Goal: Task Accomplishment & Management: Manage account settings

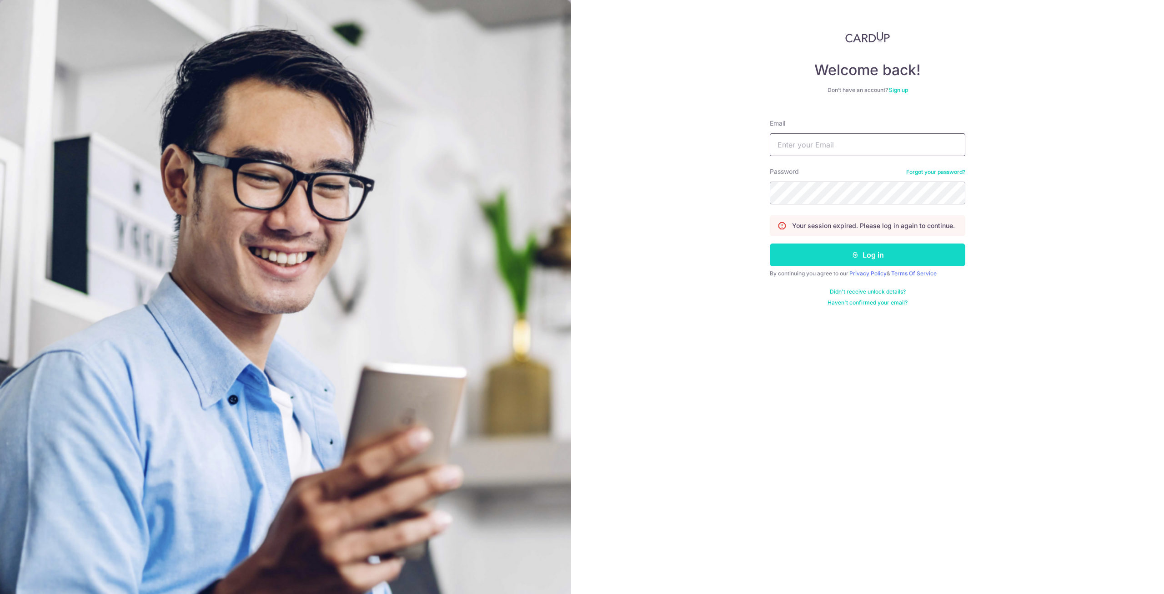
type input "[EMAIL_ADDRESS][DOMAIN_NAME]"
click at [881, 254] on button "Log in" at bounding box center [868, 254] width 196 height 23
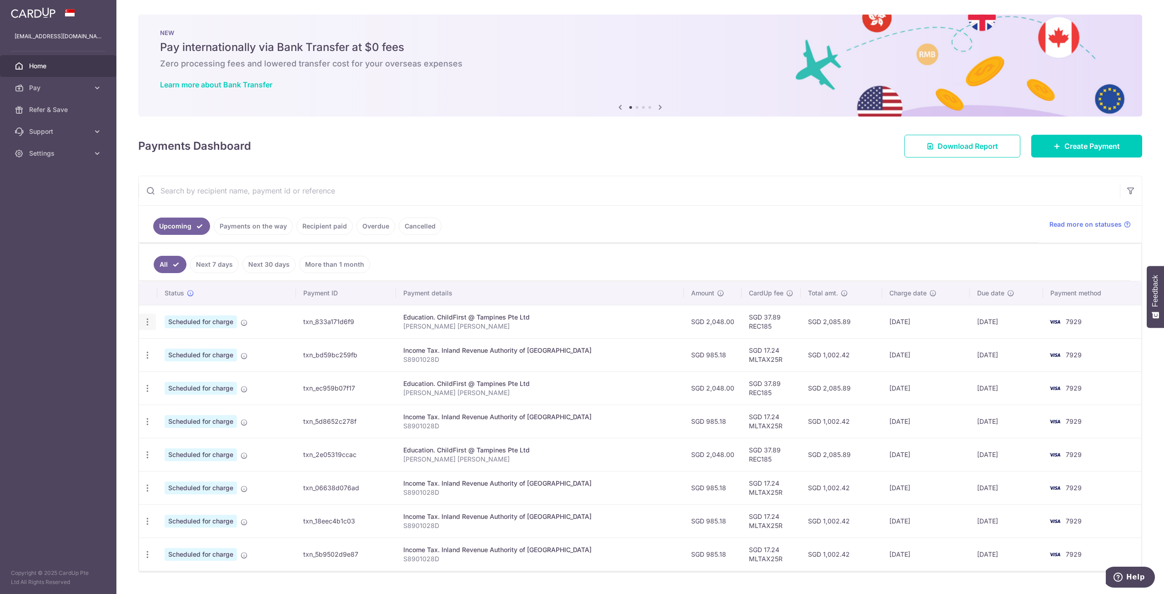
click at [149, 319] on icon "button" at bounding box center [148, 322] width 10 height 10
click at [201, 348] on span "Update payment" at bounding box center [196, 346] width 62 height 11
radio input "true"
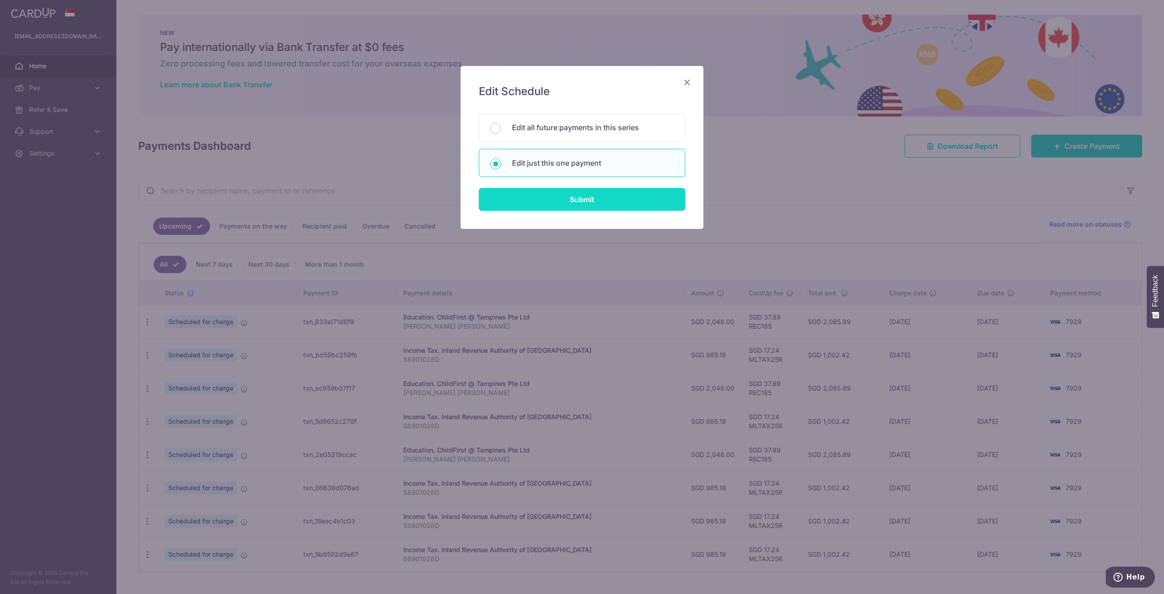
click at [599, 199] on input "Submit" at bounding box center [582, 199] width 206 height 23
radio input "true"
type input "2,048.00"
type input "08/10/2025"
type input "[PERSON_NAME] [PERSON_NAME]"
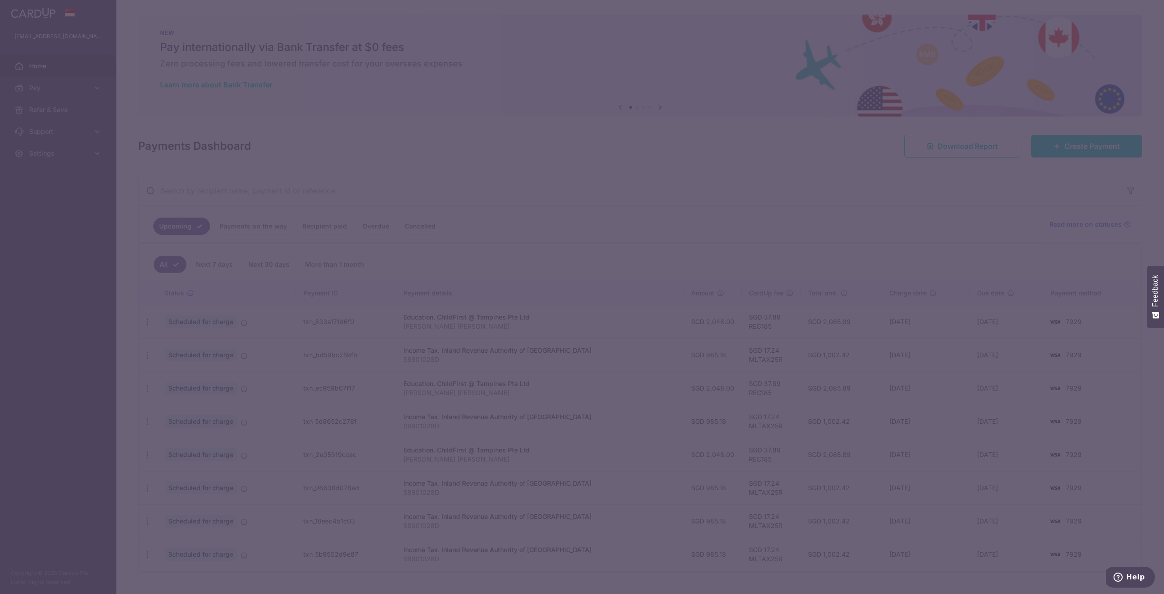
type input "REC185"
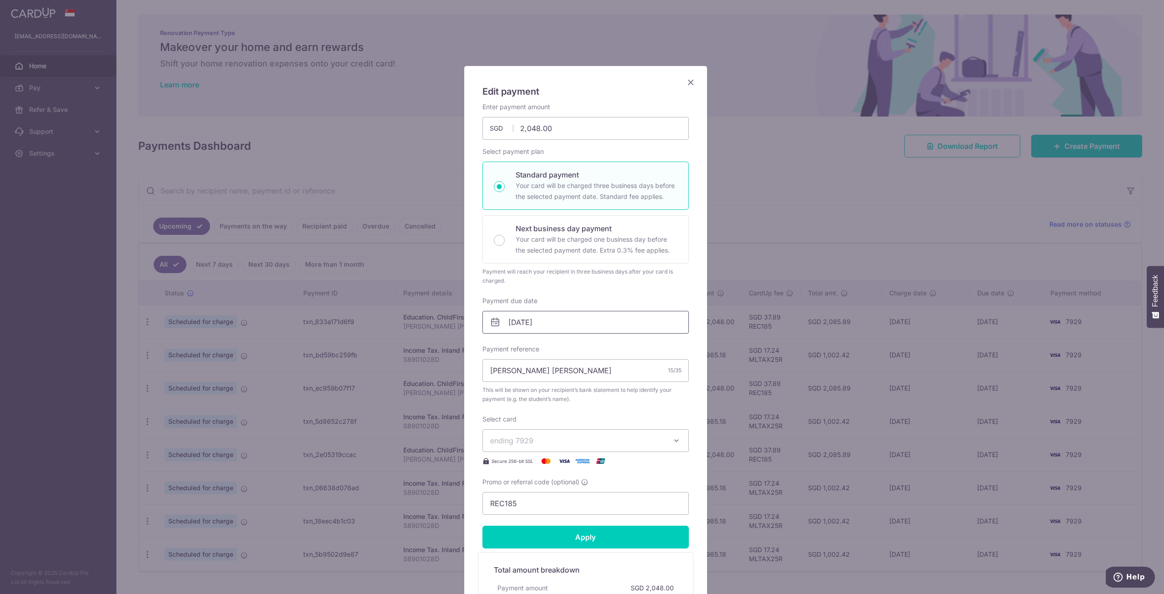
click at [545, 322] on input "08/10/2025" at bounding box center [586, 322] width 206 height 23
click at [578, 303] on div "Payment due date 08/10/2025 Your card will be charged on" at bounding box center [586, 314] width 206 height 37
click at [686, 83] on icon "Close" at bounding box center [690, 81] width 11 height 11
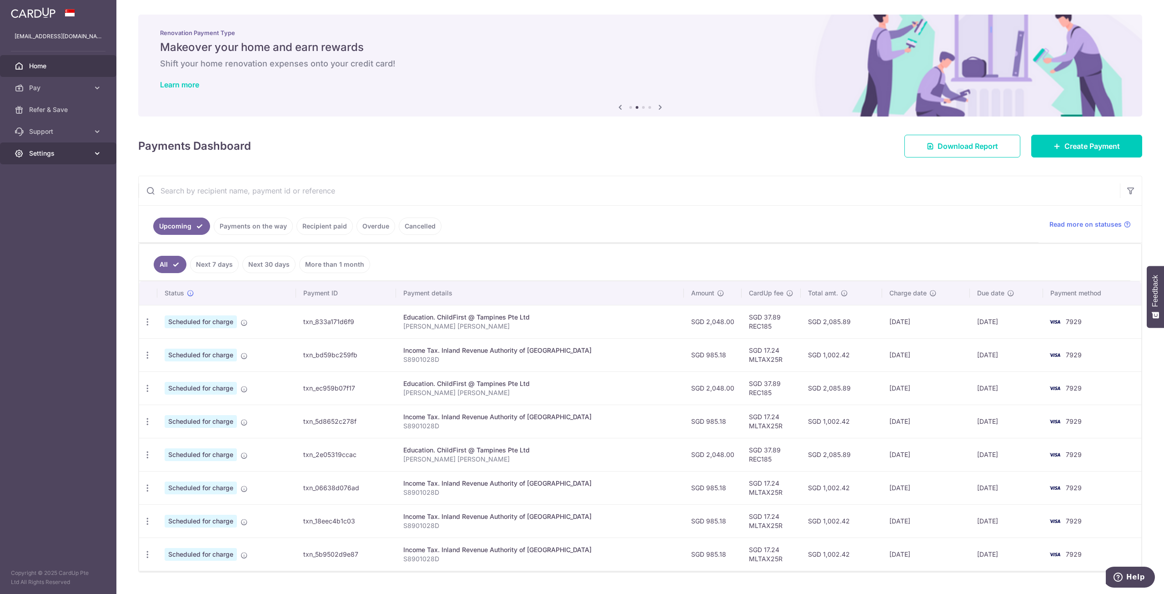
click at [93, 155] on icon at bounding box center [97, 153] width 9 height 9
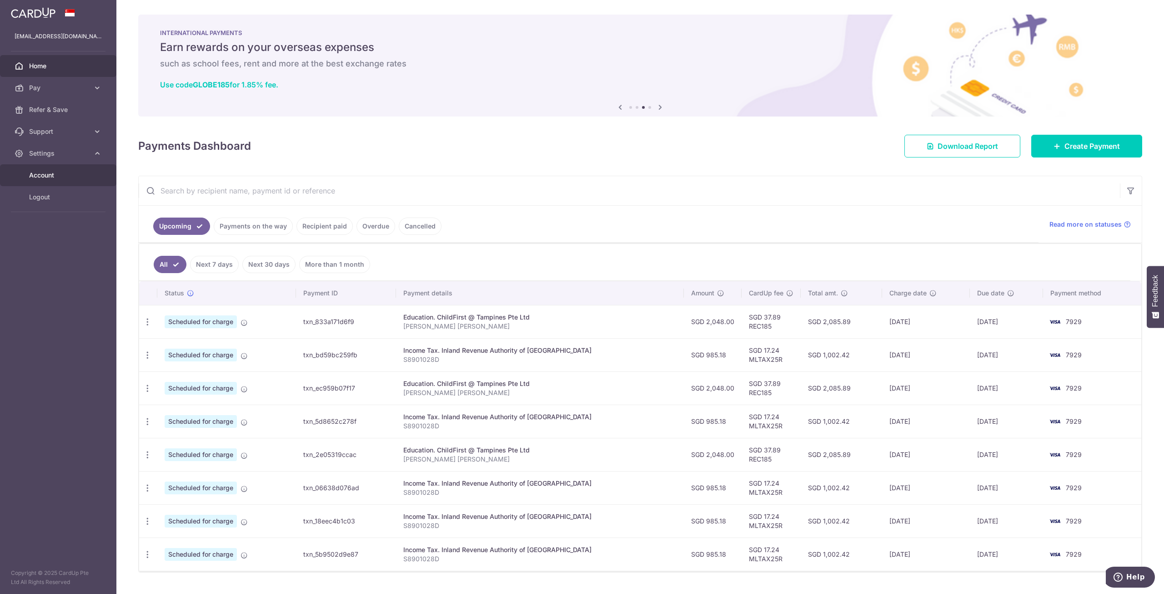
click at [55, 172] on span "Account" at bounding box center [59, 175] width 60 height 9
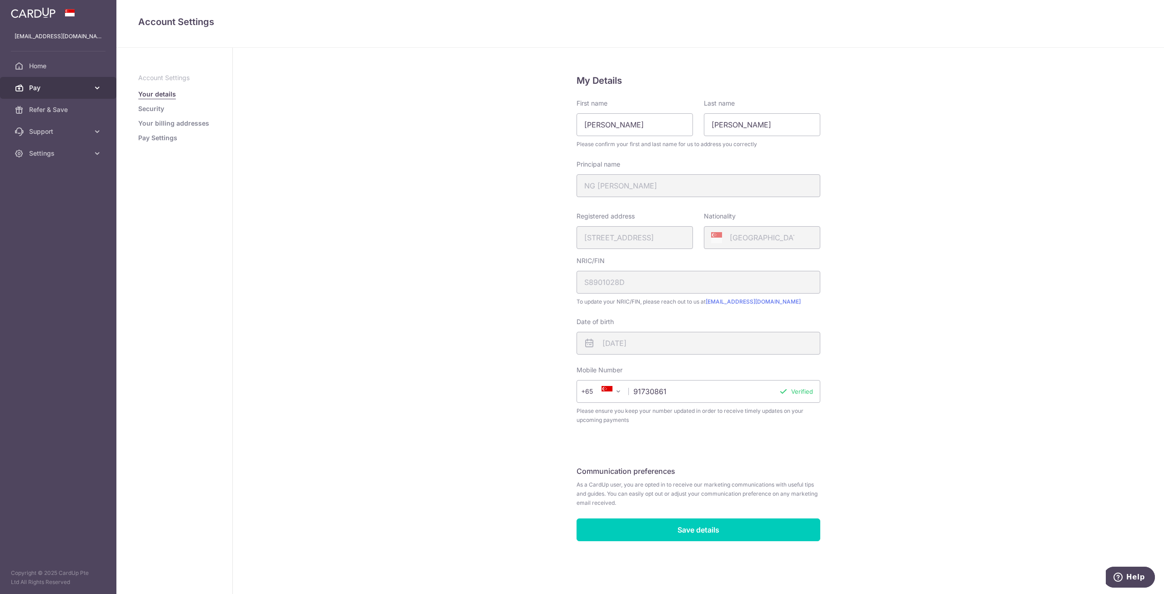
click at [93, 86] on icon at bounding box center [97, 87] width 9 height 9
click at [157, 138] on link "Pay Settings" at bounding box center [157, 137] width 39 height 9
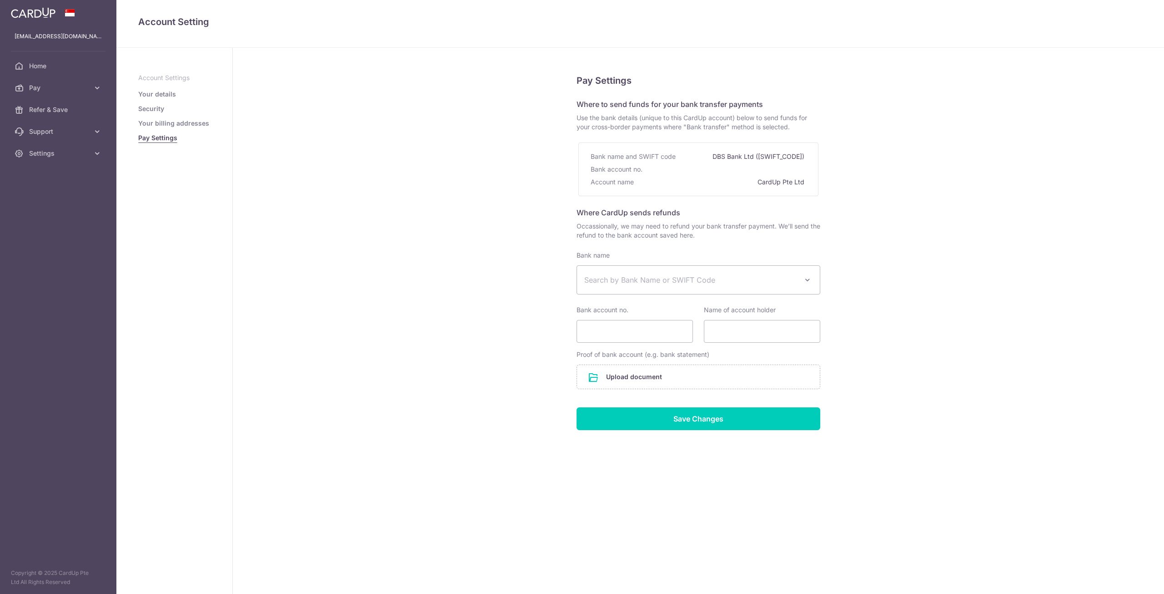
select select
click at [60, 87] on span "Pay" at bounding box center [59, 87] width 60 height 9
click at [45, 152] on span "Cards" at bounding box center [59, 153] width 60 height 9
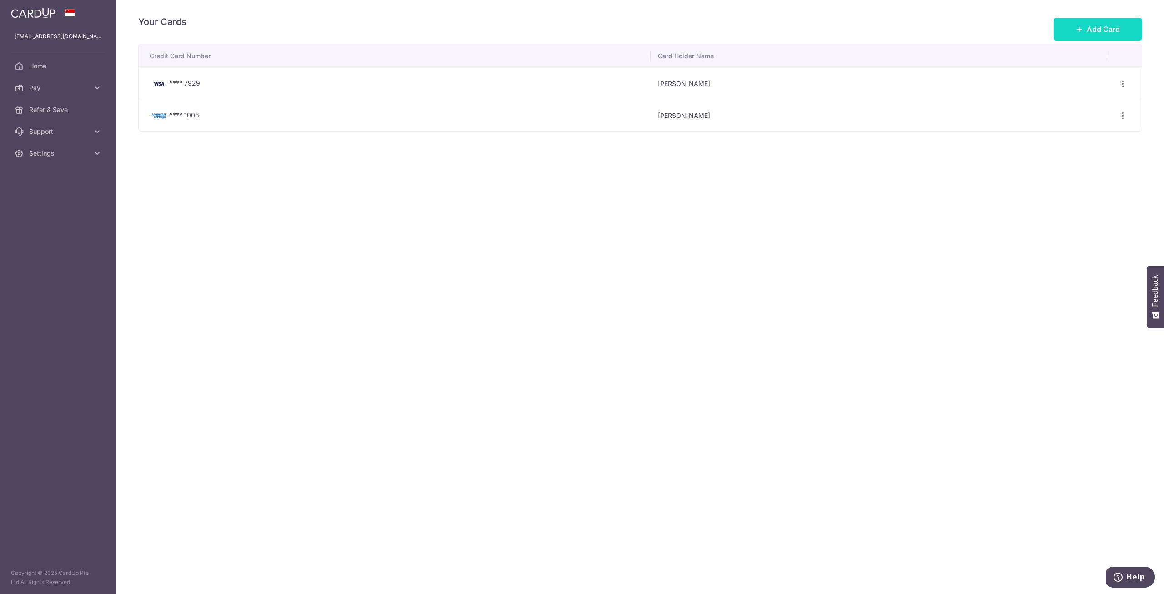
click at [1103, 19] on button "Add Card" at bounding box center [1098, 29] width 89 height 23
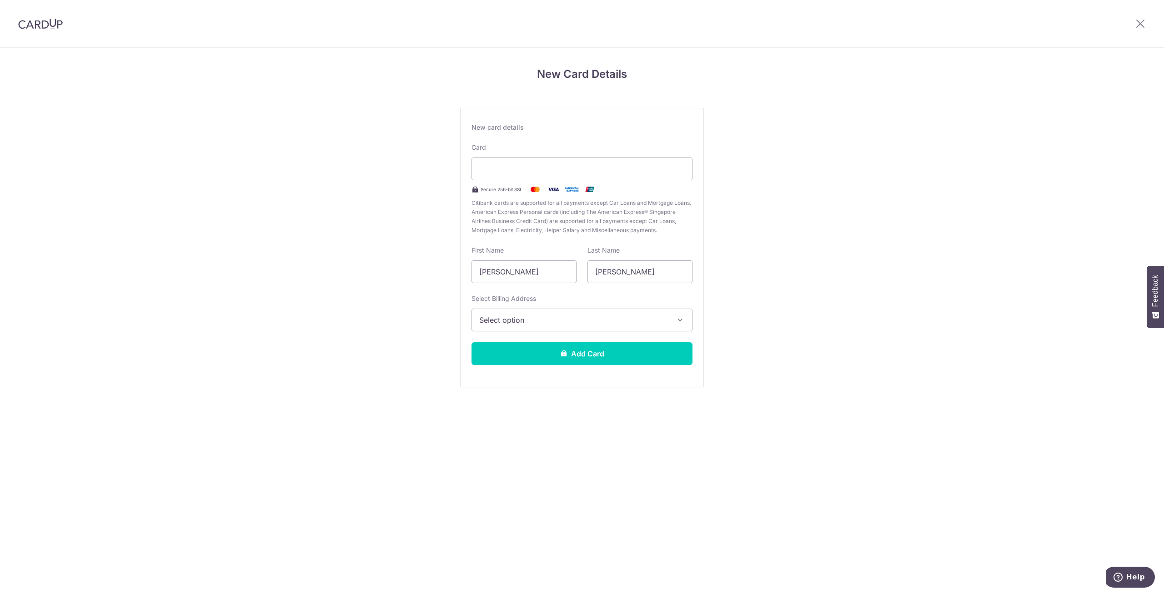
click at [365, 230] on div "New Card Details New card details Card Secure 256-bit SSL Citibank cards are su…" at bounding box center [582, 239] width 1164 height 382
drag, startPoint x: 300, startPoint y: 272, endPoint x: 407, endPoint y: 276, distance: 106.5
click at [300, 272] on div "New Card Details New card details Card Secure 256-bit SSL Citibank cards are su…" at bounding box center [582, 239] width 1164 height 382
click at [554, 322] on span "Select option" at bounding box center [573, 319] width 189 height 11
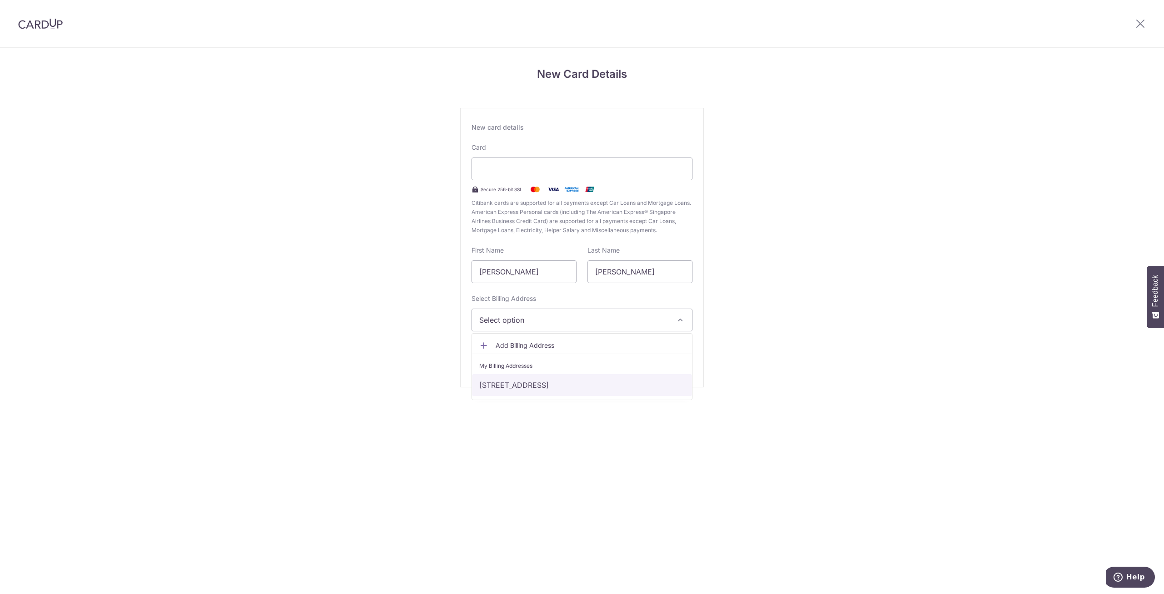
click at [543, 381] on link "645A TAMPINES ST 62 #03-27, Singapore, Singapore-521645" at bounding box center [582, 385] width 220 height 22
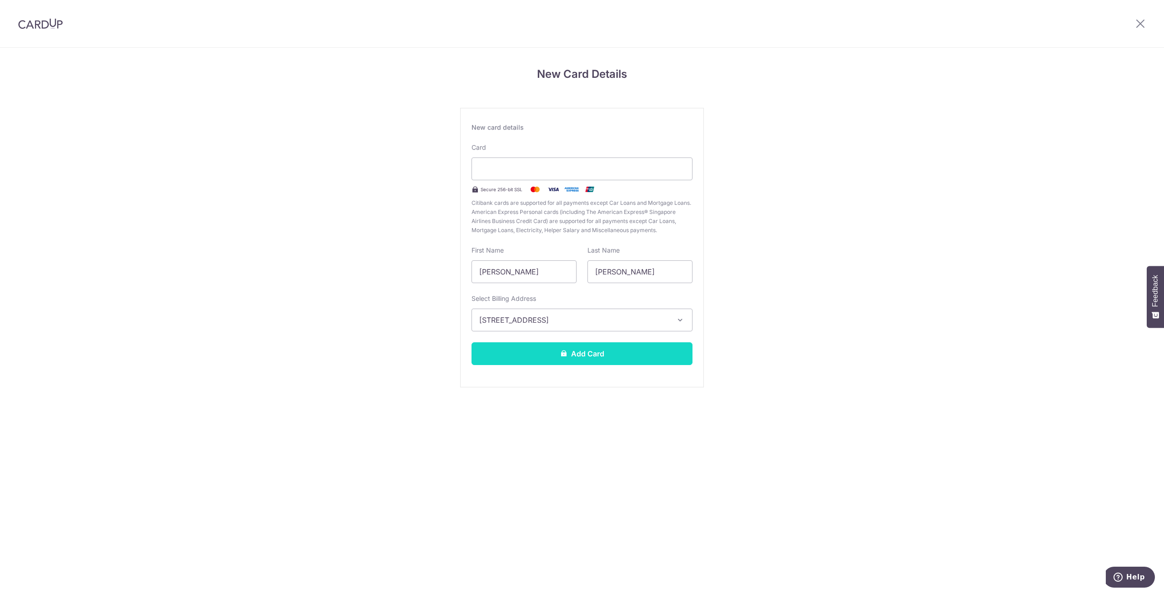
click at [570, 356] on button "Add Card" at bounding box center [582, 353] width 221 height 23
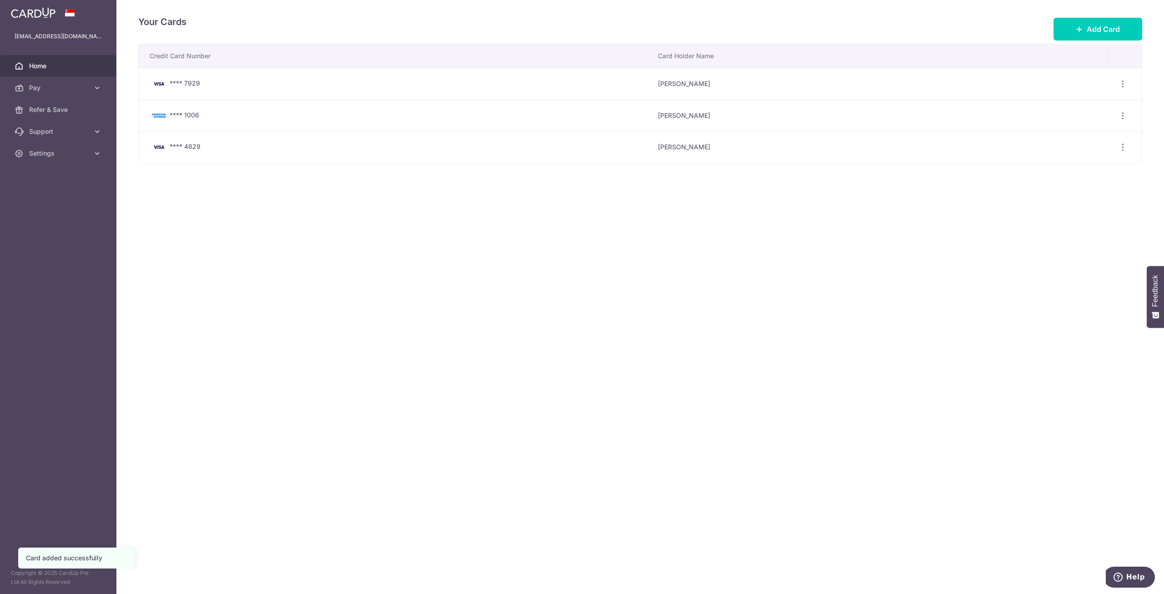
click at [55, 61] on span "Home" at bounding box center [59, 65] width 60 height 9
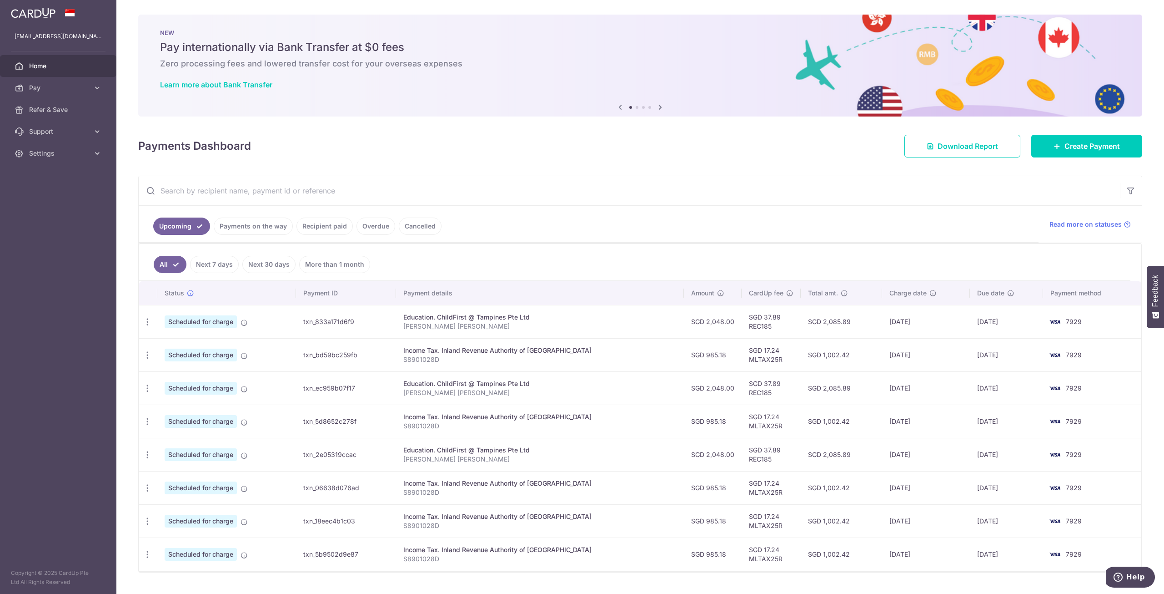
click at [149, 310] on td "Update payment Cancel payment" at bounding box center [148, 321] width 18 height 33
click at [152, 318] on div "Update payment Cancel payment" at bounding box center [147, 321] width 17 height 17
click at [148, 318] on icon "button" at bounding box center [148, 322] width 10 height 10
click at [191, 340] on link "Update payment" at bounding box center [187, 347] width 95 height 22
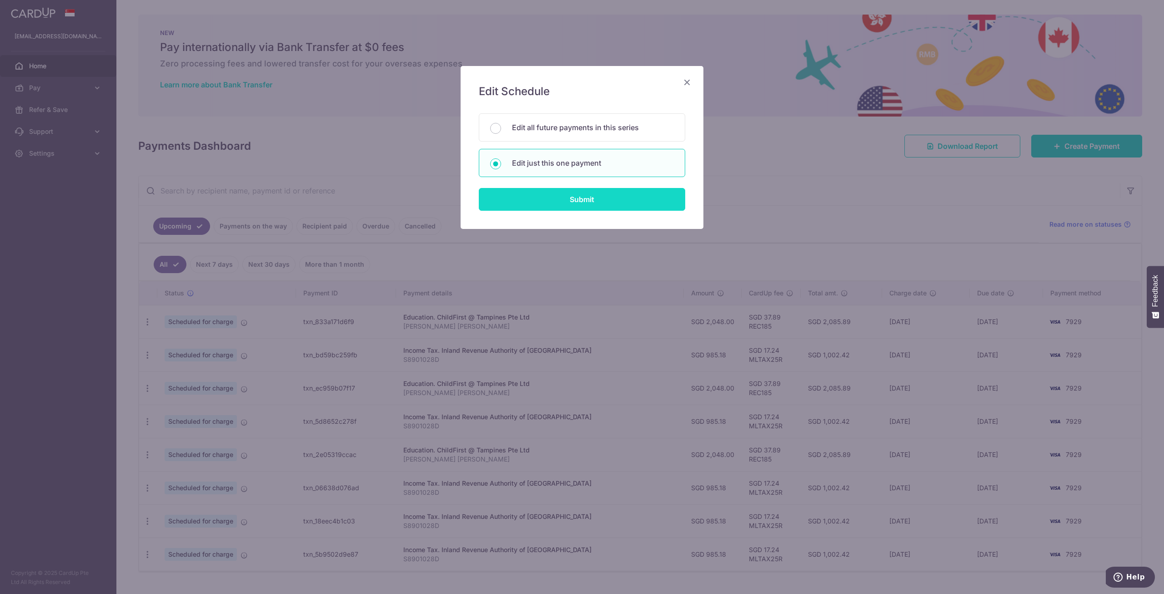
click at [545, 202] on input "Submit" at bounding box center [582, 199] width 206 height 23
radio input "true"
type input "2,048.00"
type input "08/10/2025"
type input "[PERSON_NAME] [PERSON_NAME]"
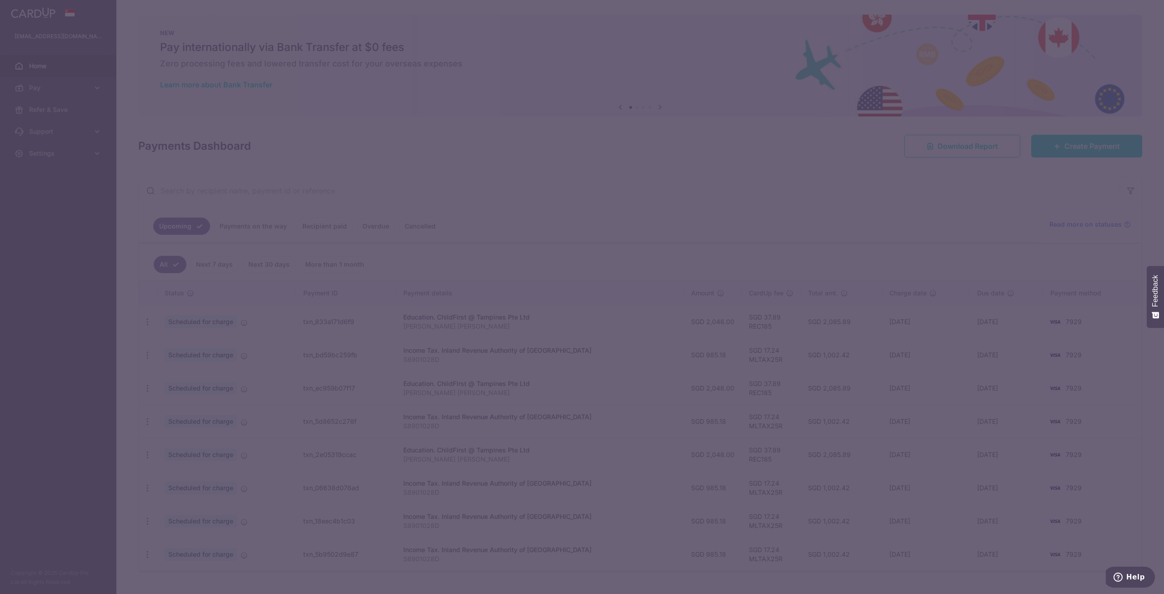
type input "REC185"
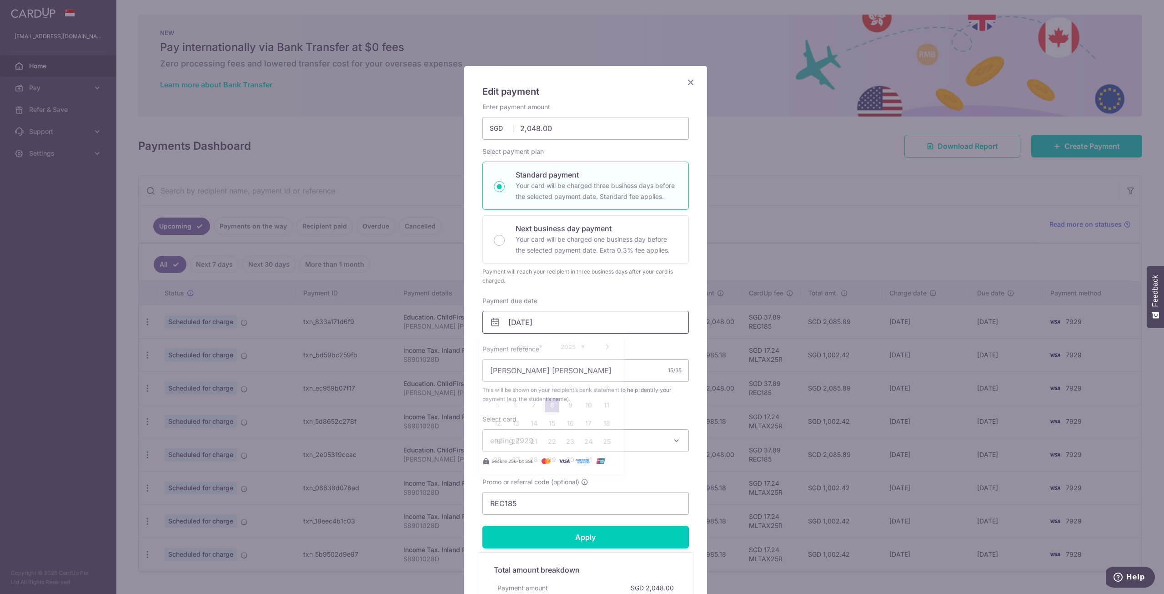
click at [560, 319] on input "08/10/2025" at bounding box center [586, 322] width 206 height 23
click at [534, 399] on link "7" at bounding box center [534, 405] width 15 height 15
type input "[DATE]"
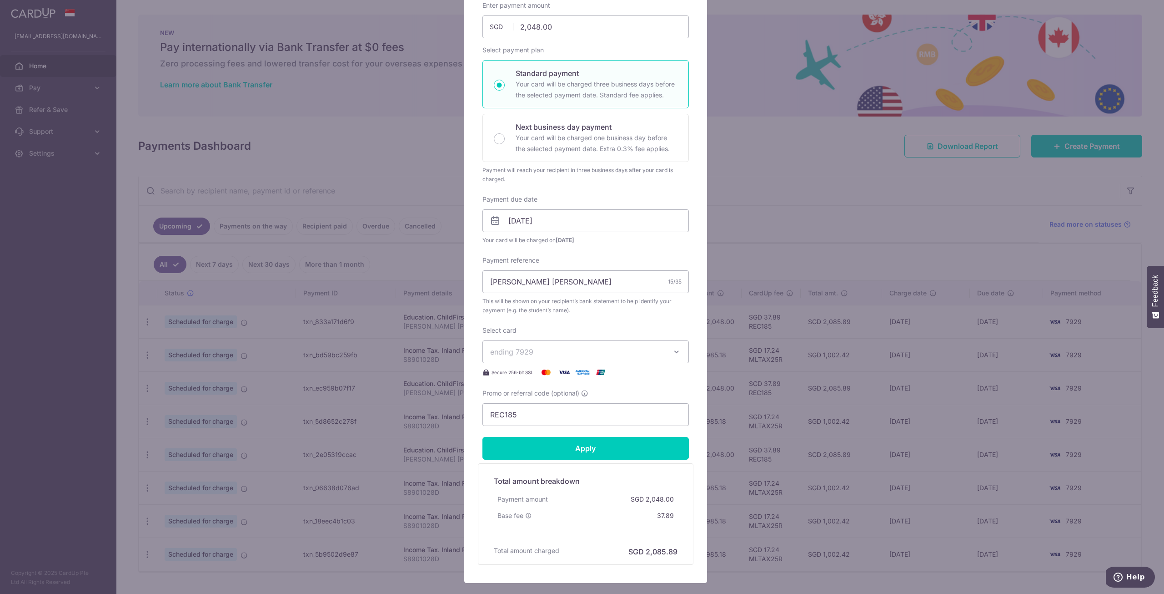
scroll to position [156, 0]
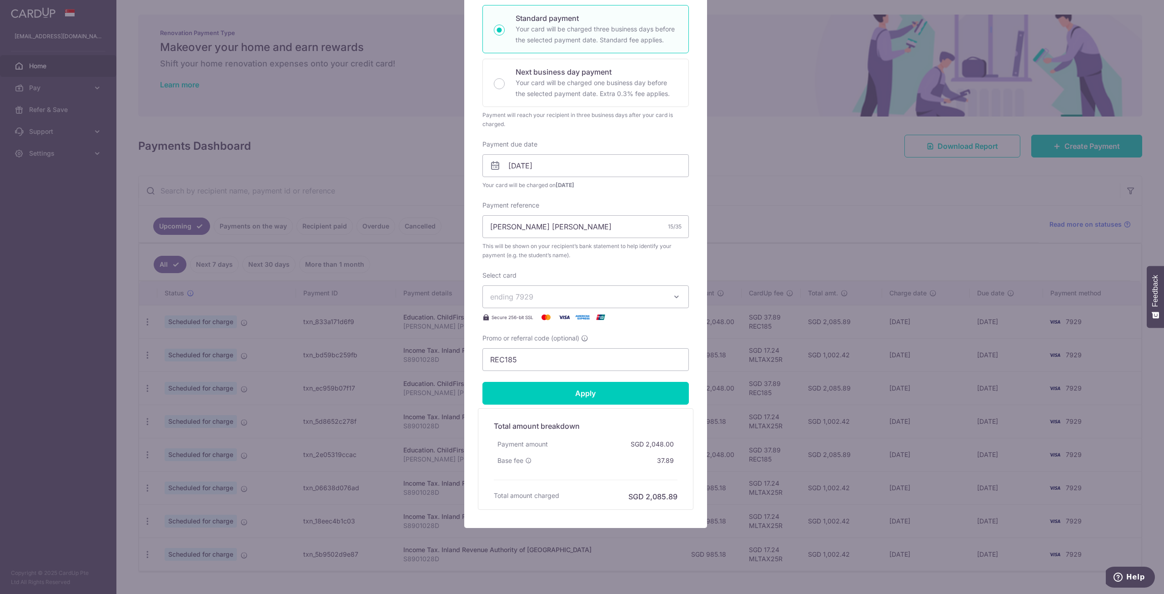
click at [545, 297] on span "ending 7929" at bounding box center [577, 296] width 175 height 11
click at [544, 381] on span "**** 4829" at bounding box center [585, 382] width 191 height 11
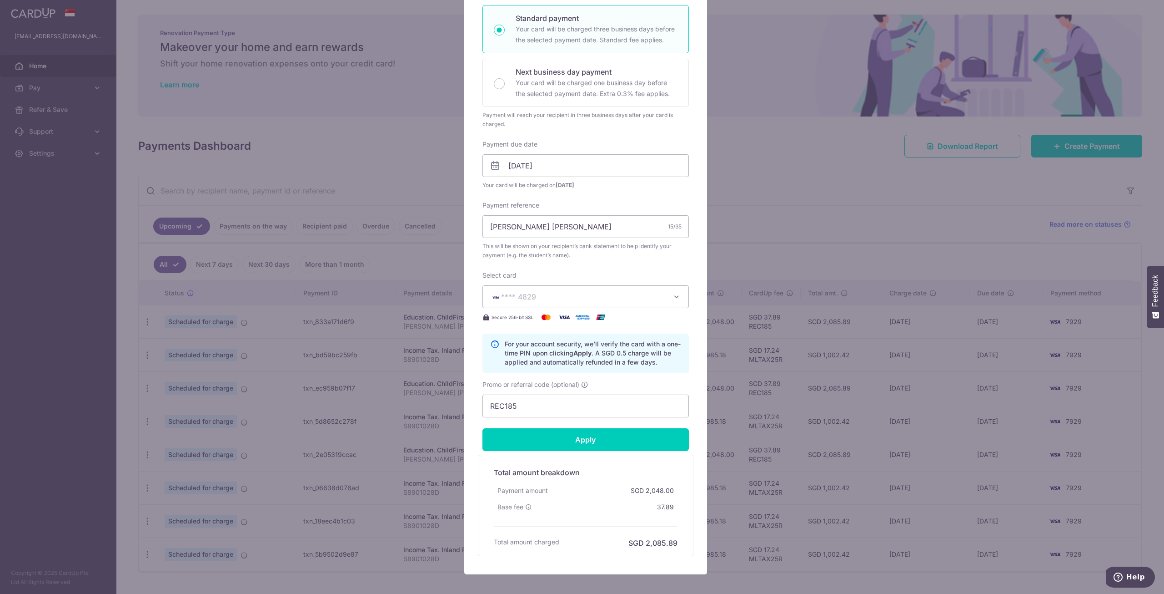
click at [565, 295] on span "**** 4829" at bounding box center [577, 296] width 175 height 11
click at [545, 364] on span "**** 1006" at bounding box center [585, 361] width 191 height 11
click at [560, 297] on span "**** 1006" at bounding box center [577, 296] width 175 height 11
click at [531, 342] on span "**** 7929" at bounding box center [529, 339] width 35 height 11
click at [550, 297] on span "**** 7929" at bounding box center [577, 296] width 175 height 11
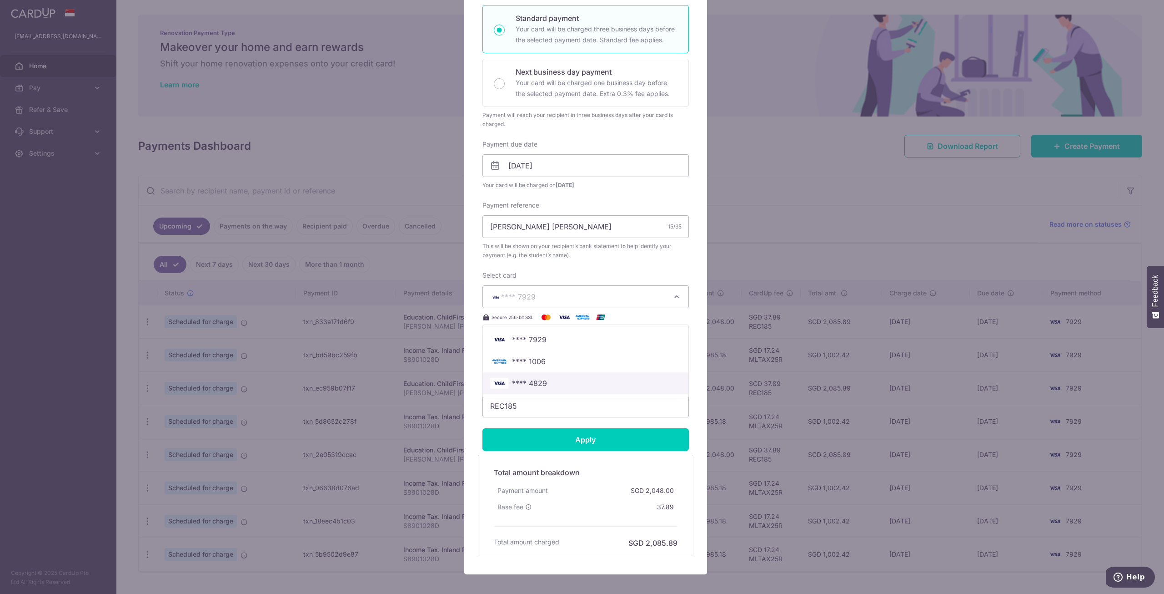
click at [527, 385] on span "**** 4829" at bounding box center [529, 382] width 35 height 11
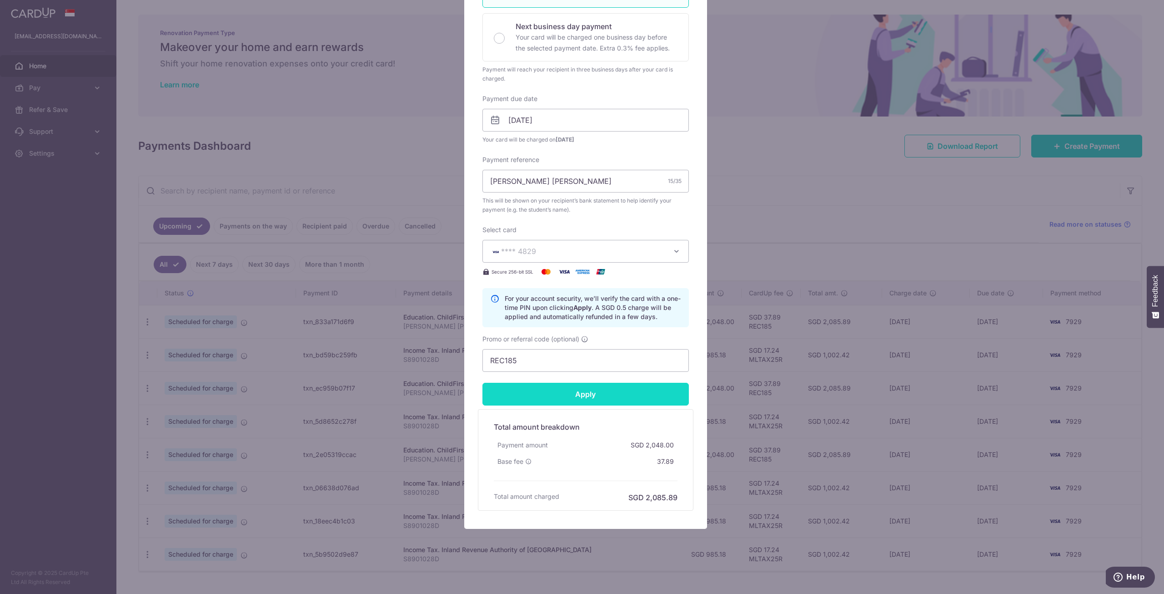
click at [580, 394] on input "Apply" at bounding box center [586, 394] width 206 height 23
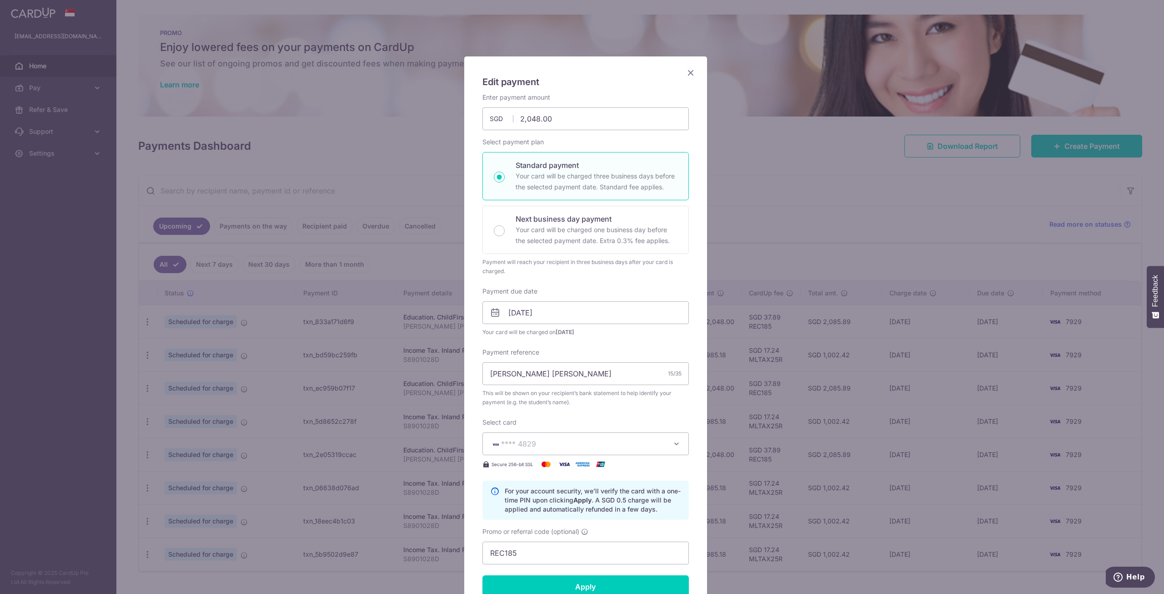
scroll to position [0, 0]
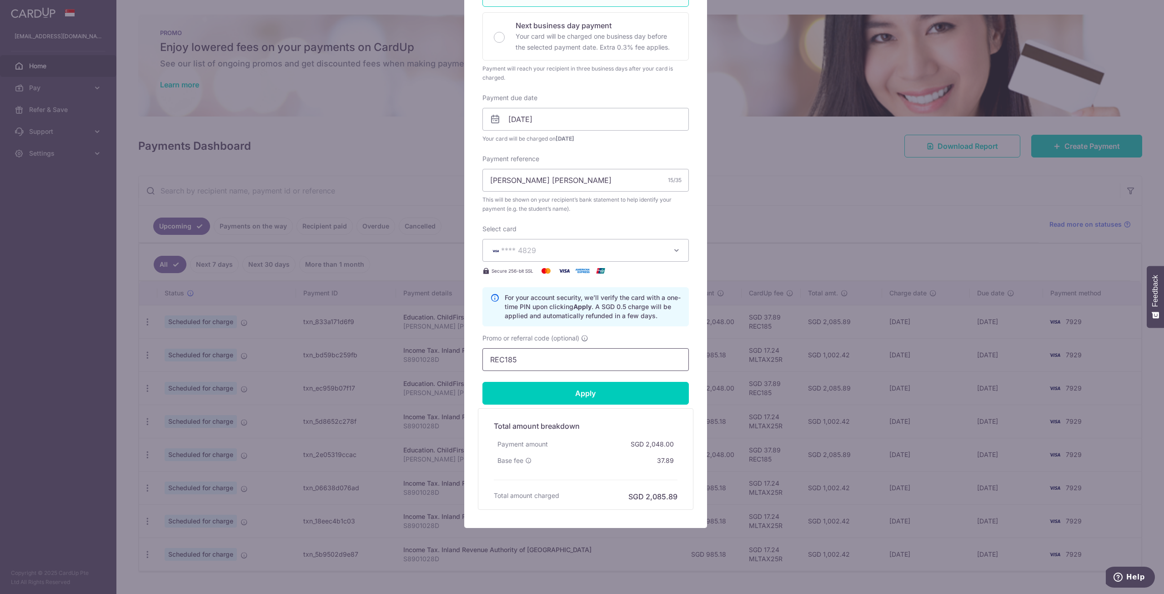
type input "Successfully Applied"
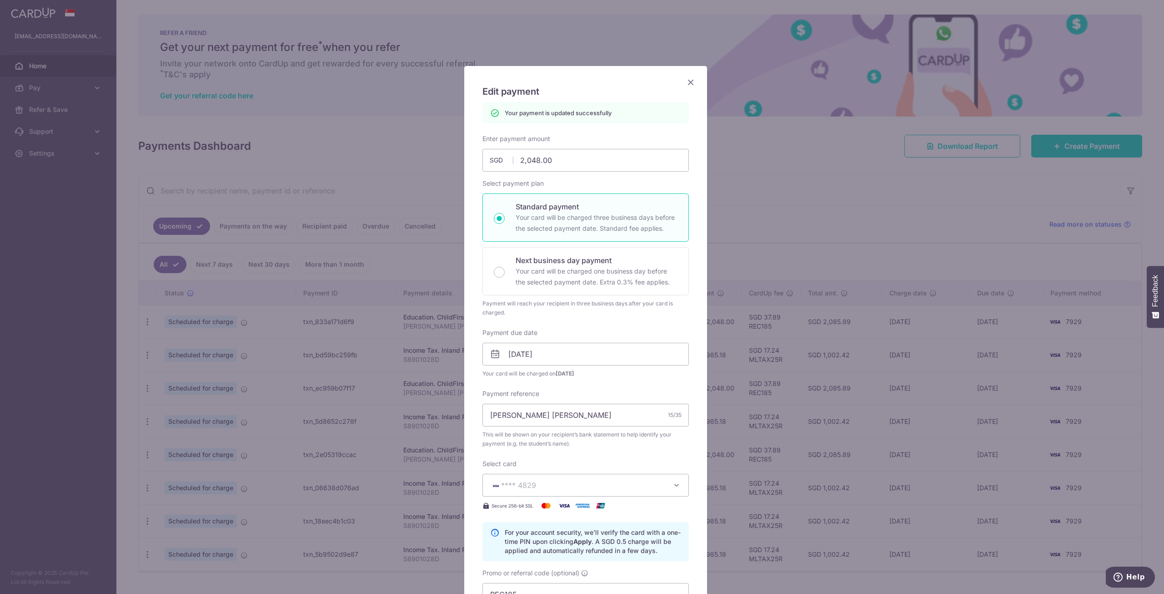
click at [688, 82] on icon "Close" at bounding box center [690, 81] width 11 height 11
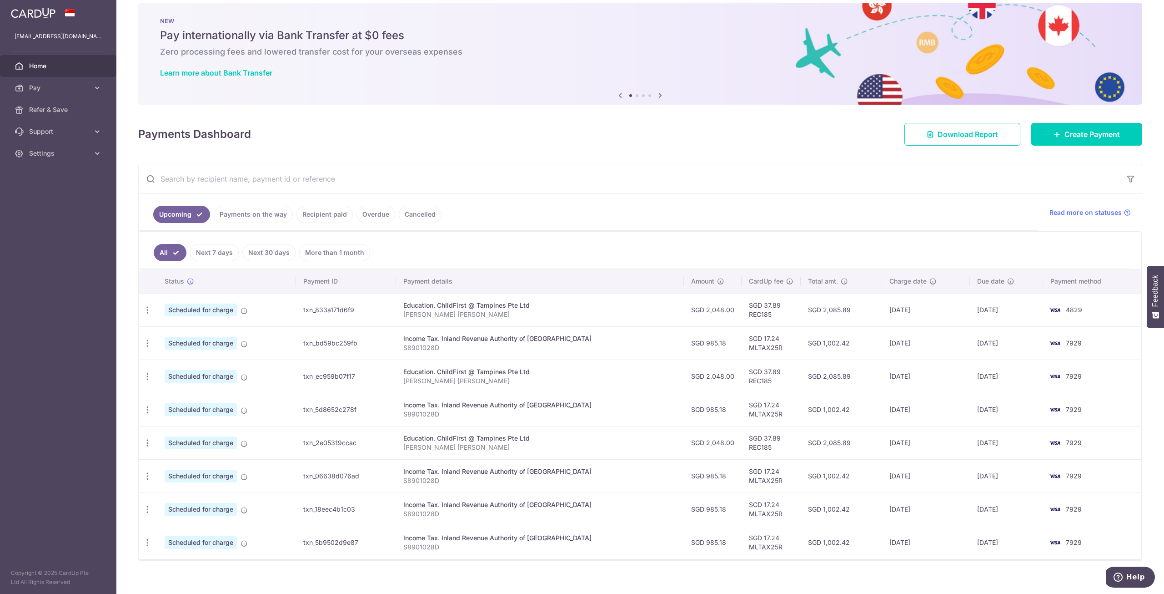
scroll to position [21, 0]
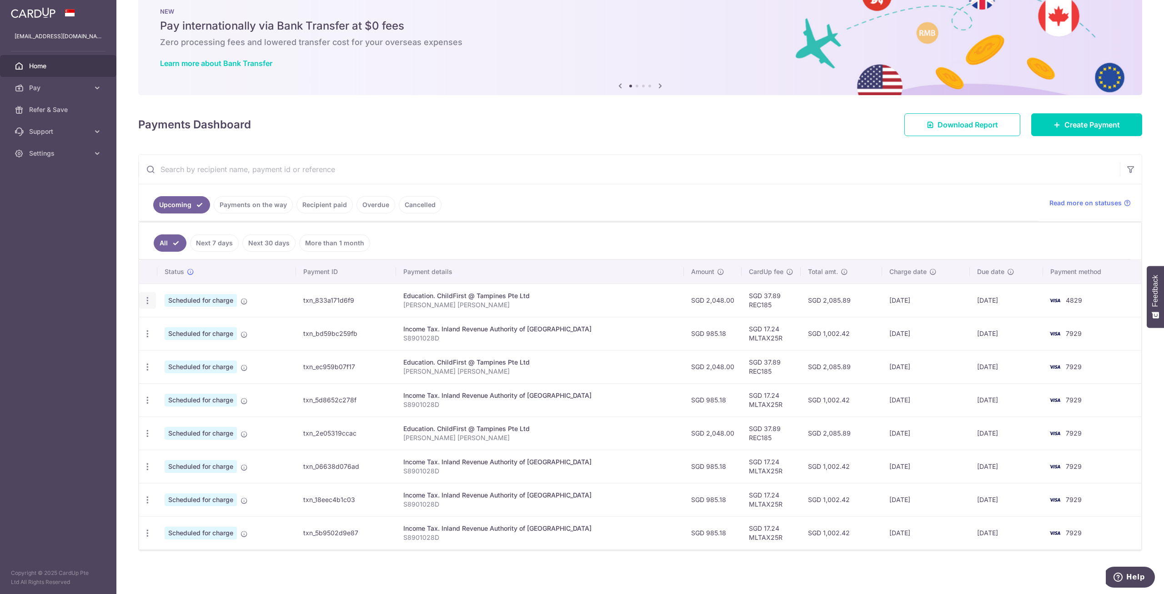
click at [146, 302] on icon "button" at bounding box center [148, 301] width 10 height 10
click at [202, 325] on span "Update payment" at bounding box center [196, 325] width 62 height 11
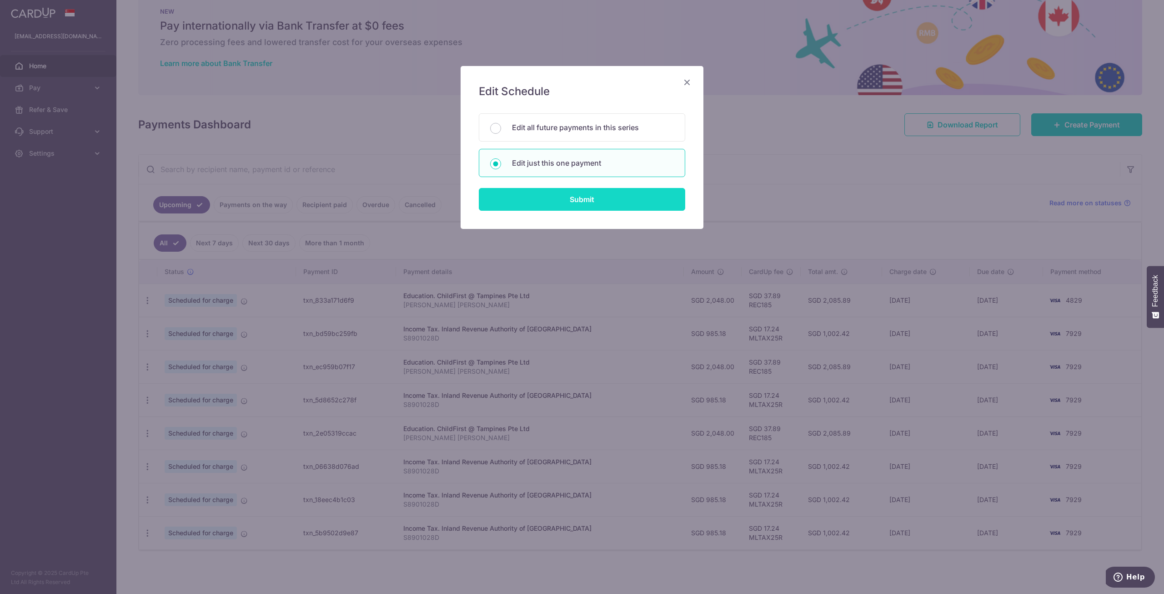
click at [590, 198] on input "Submit" at bounding box center [582, 199] width 206 height 23
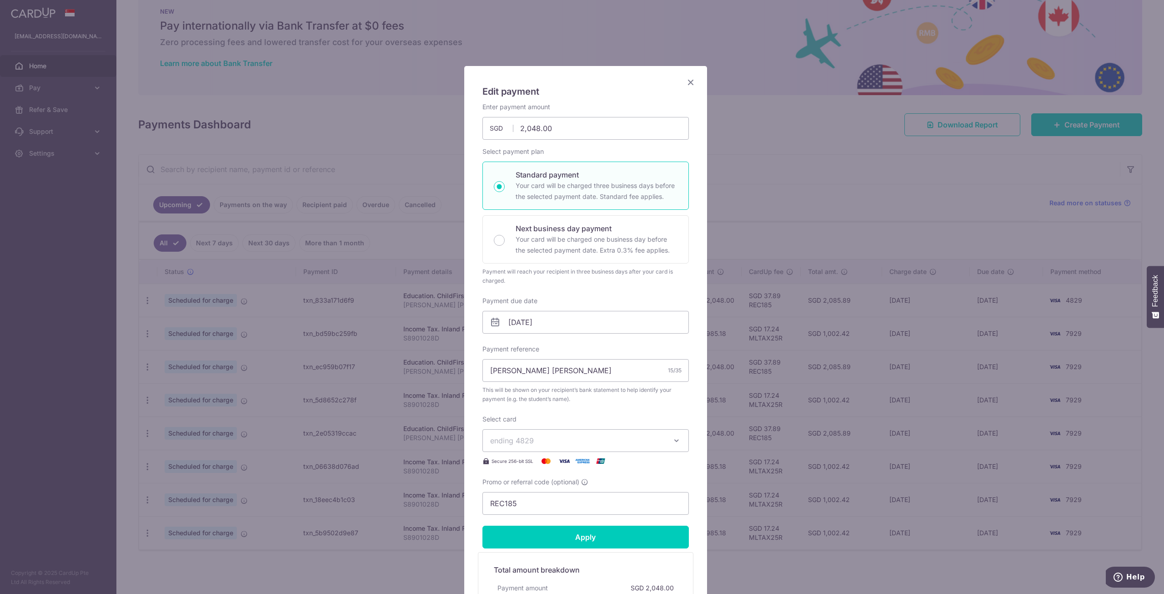
click at [690, 83] on icon "Close" at bounding box center [690, 81] width 11 height 11
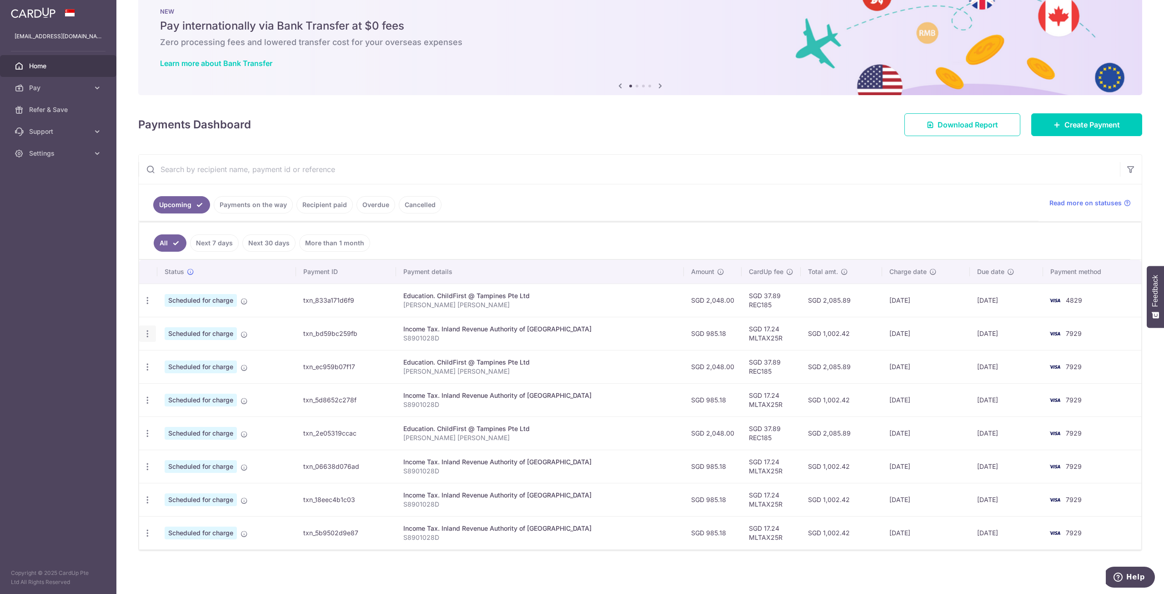
click at [150, 332] on icon "button" at bounding box center [148, 334] width 10 height 10
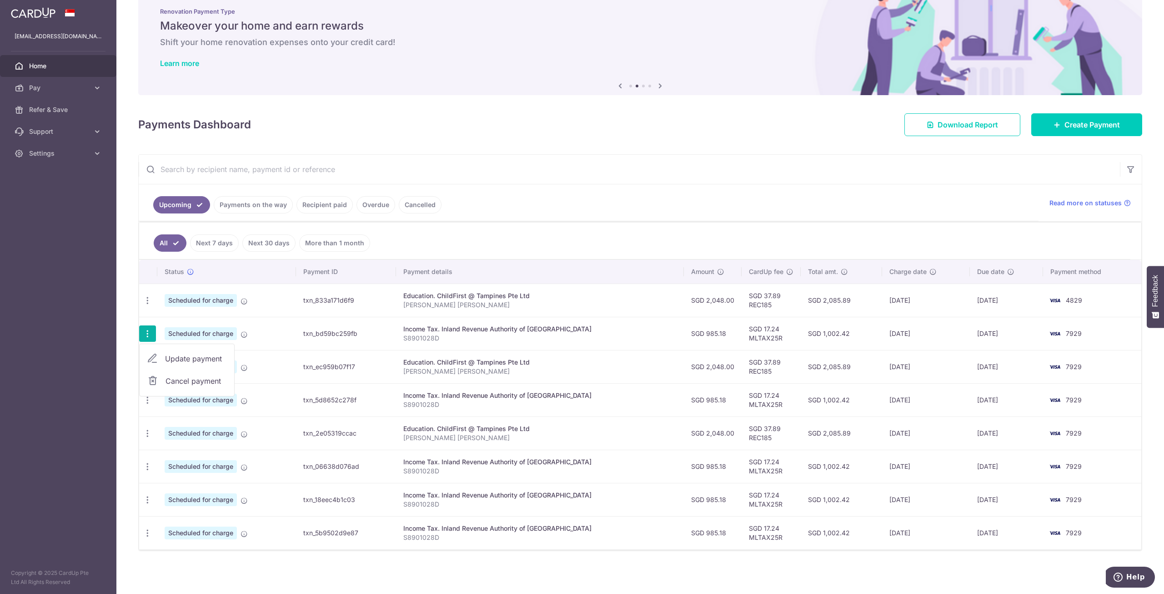
click at [189, 355] on span "Update payment" at bounding box center [196, 358] width 62 height 11
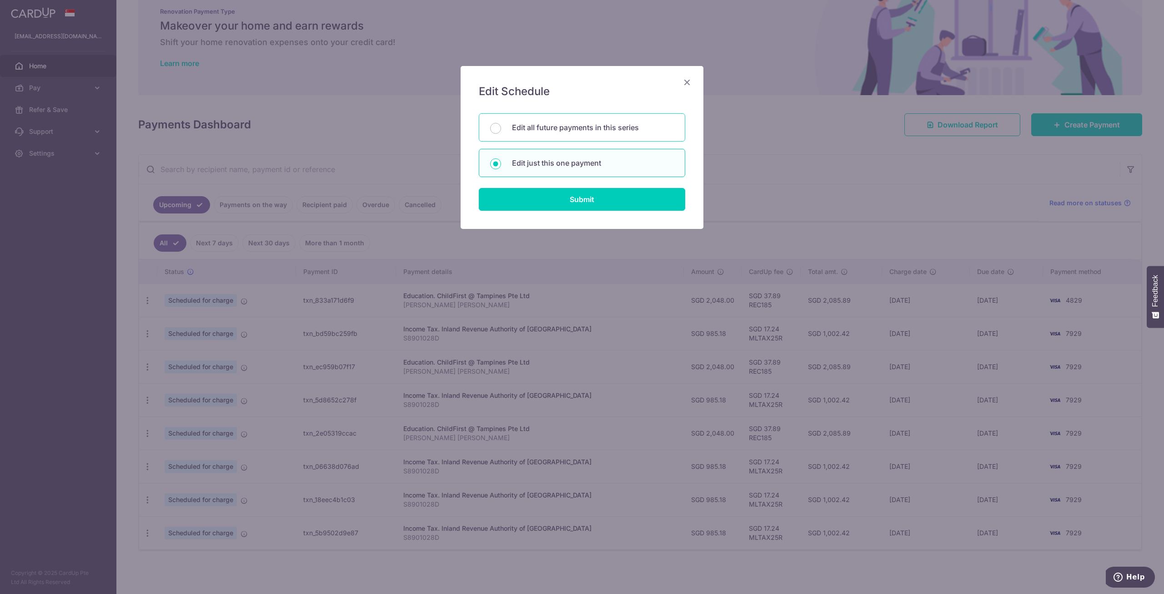
click at [559, 132] on p "Edit all future payments in this series" at bounding box center [593, 127] width 162 height 11
click at [501, 132] on input "Edit all future payments in this series" at bounding box center [495, 128] width 11 height 11
radio input "true"
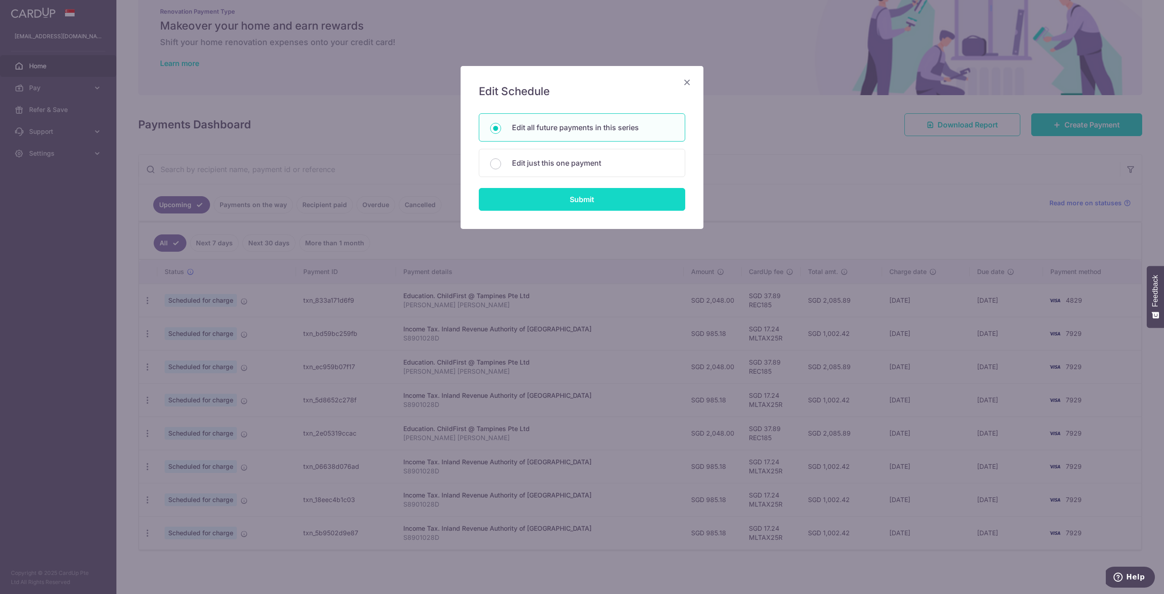
click at [577, 197] on input "Submit" at bounding box center [582, 199] width 206 height 23
type input "985.18"
radio input "true"
type input "S8901028D"
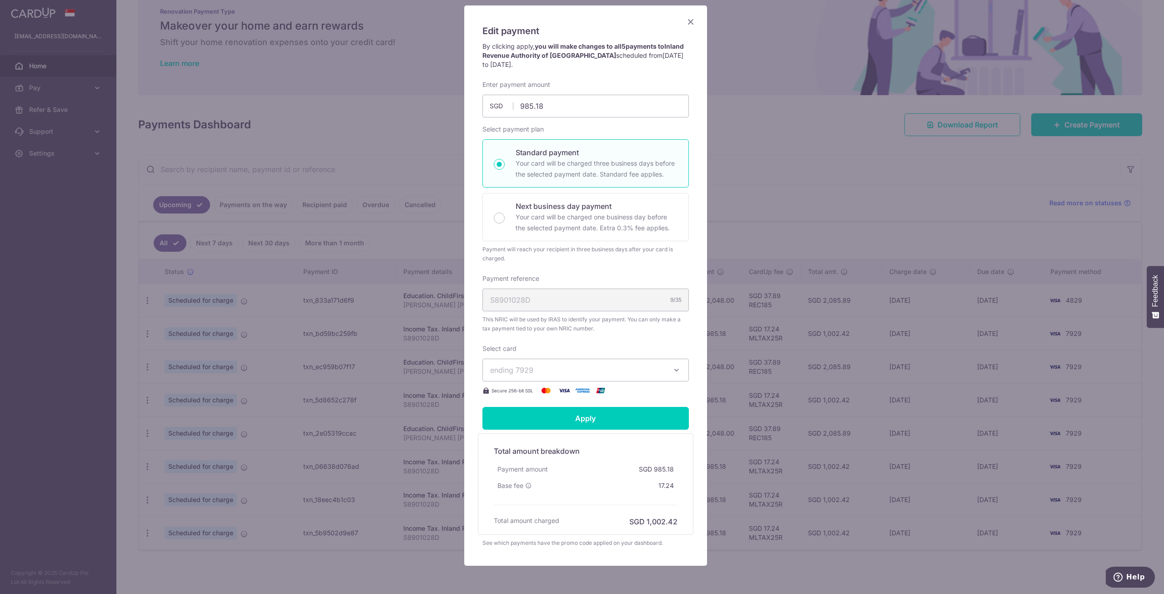
scroll to position [98, 0]
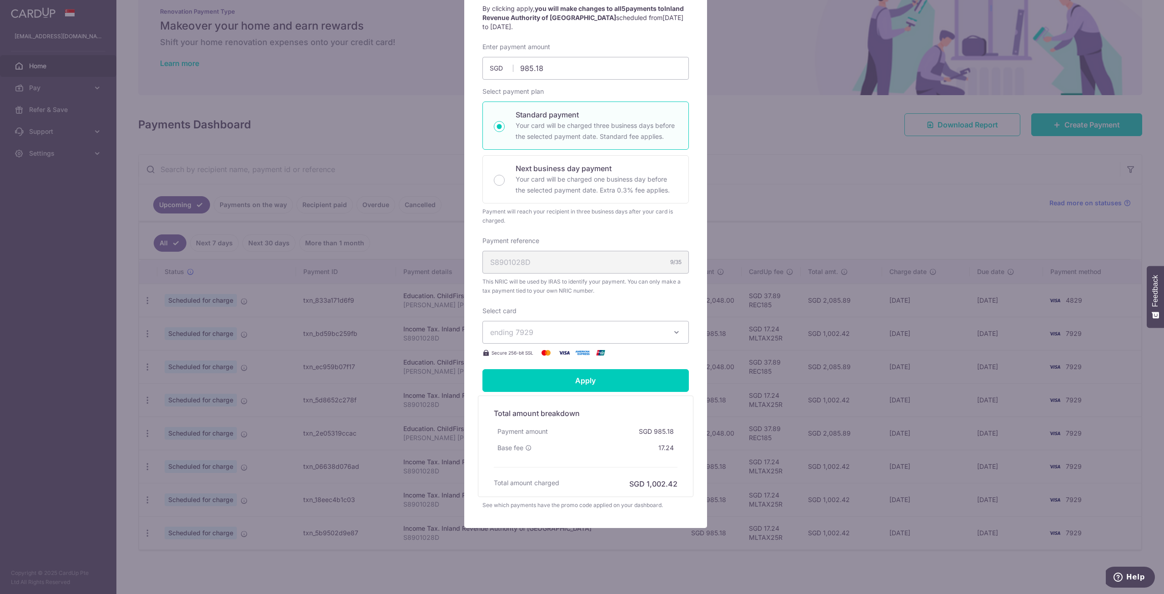
click at [559, 333] on span "ending 7929" at bounding box center [577, 332] width 175 height 11
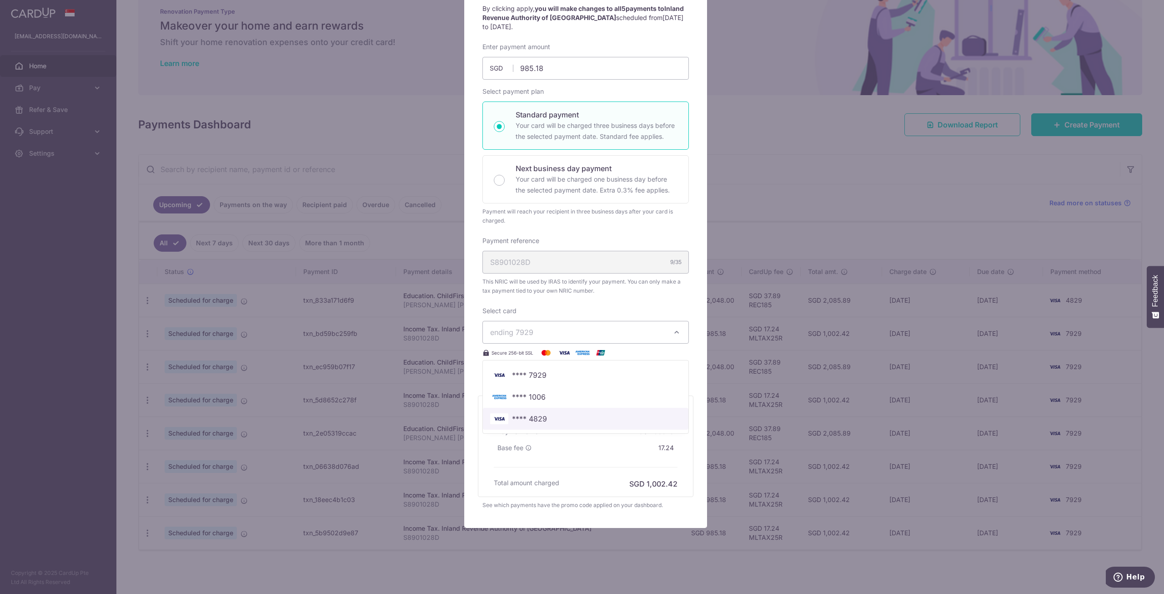
click at [540, 417] on span "**** 4829" at bounding box center [529, 418] width 35 height 11
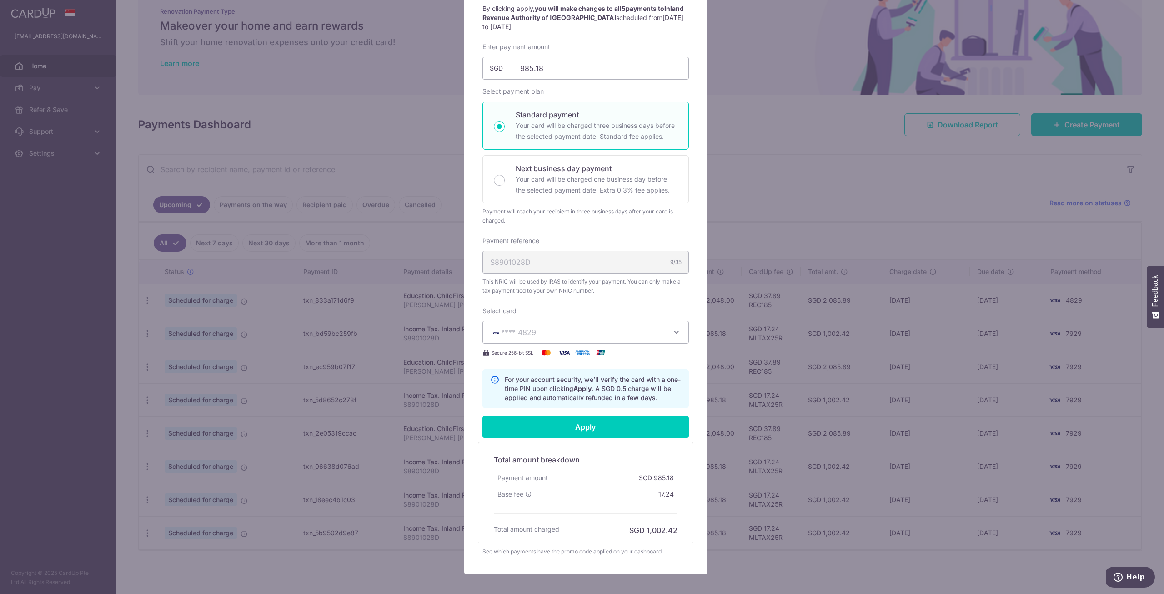
scroll to position [144, 0]
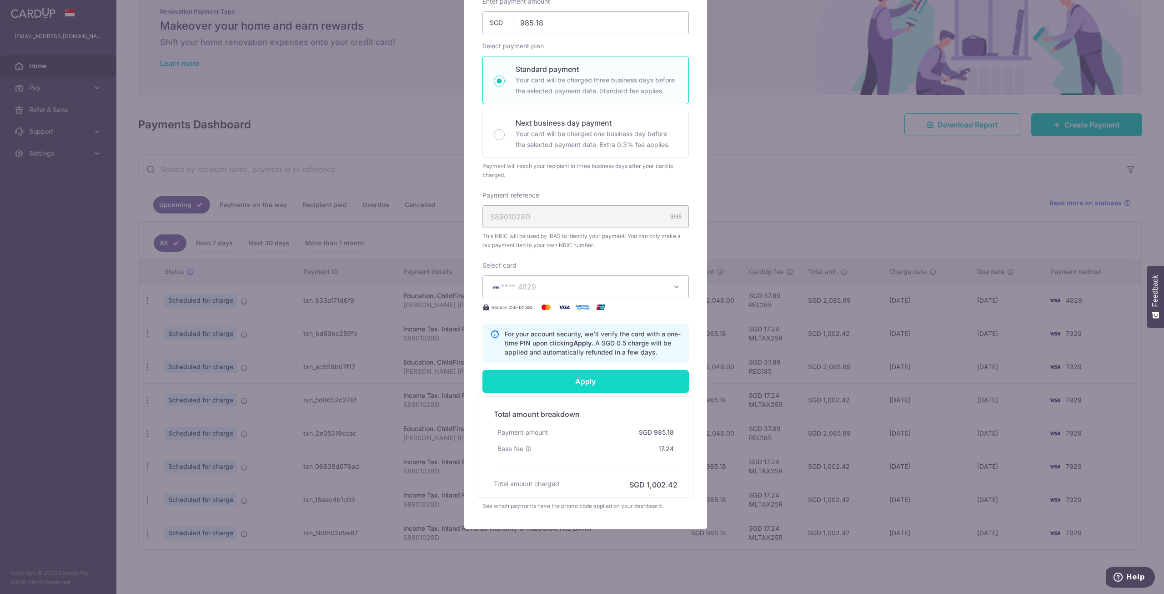
click at [583, 382] on input "Apply" at bounding box center [586, 381] width 206 height 23
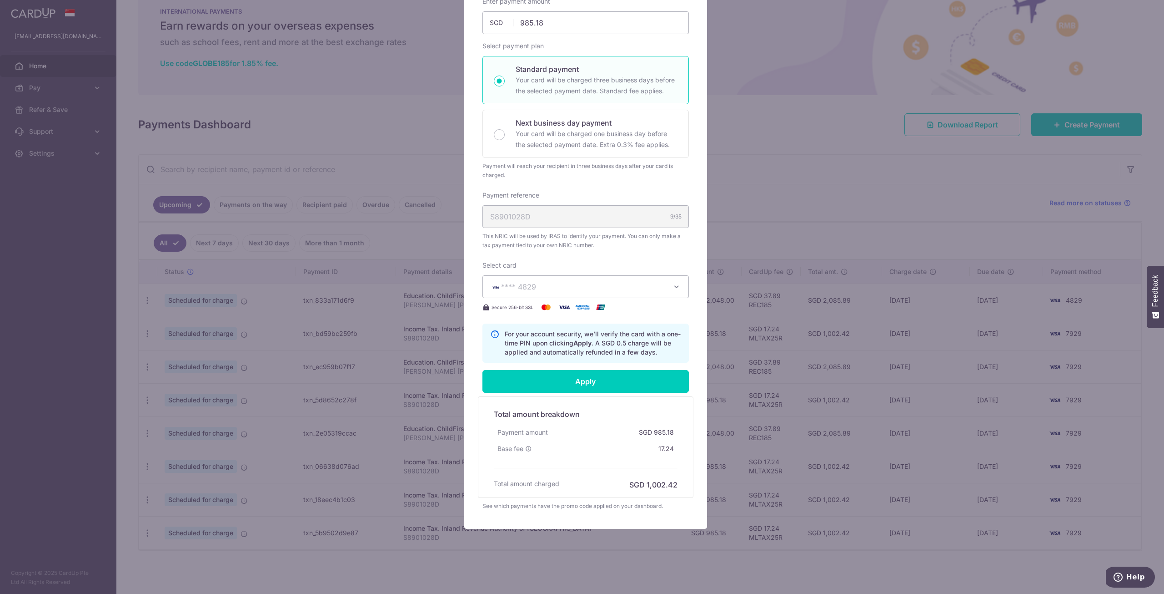
scroll to position [0, 0]
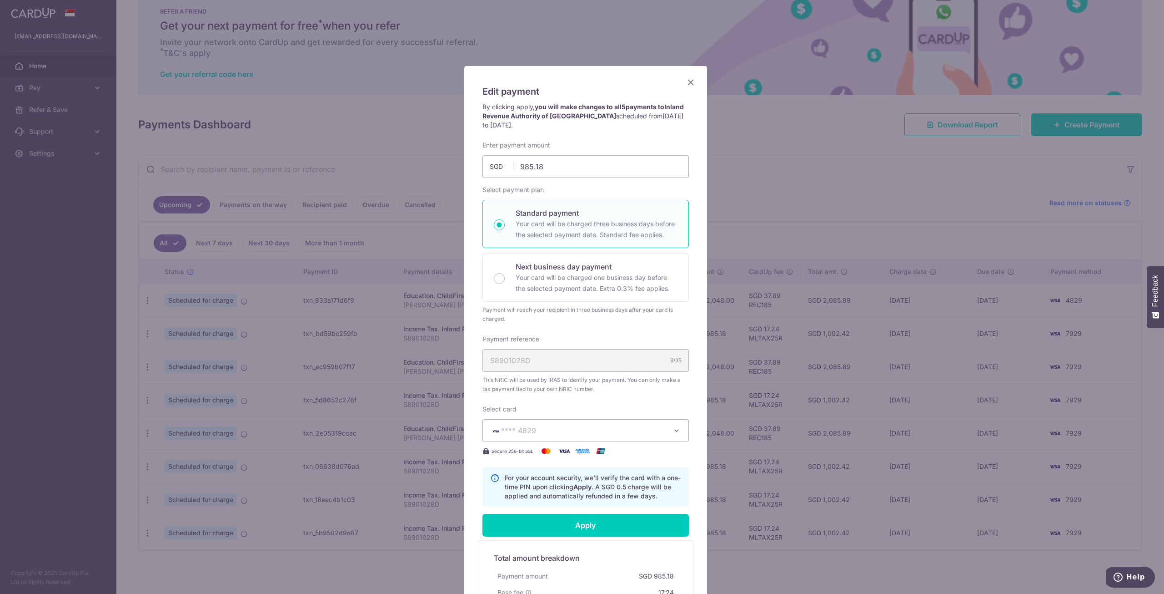
type input "Successfully Applied"
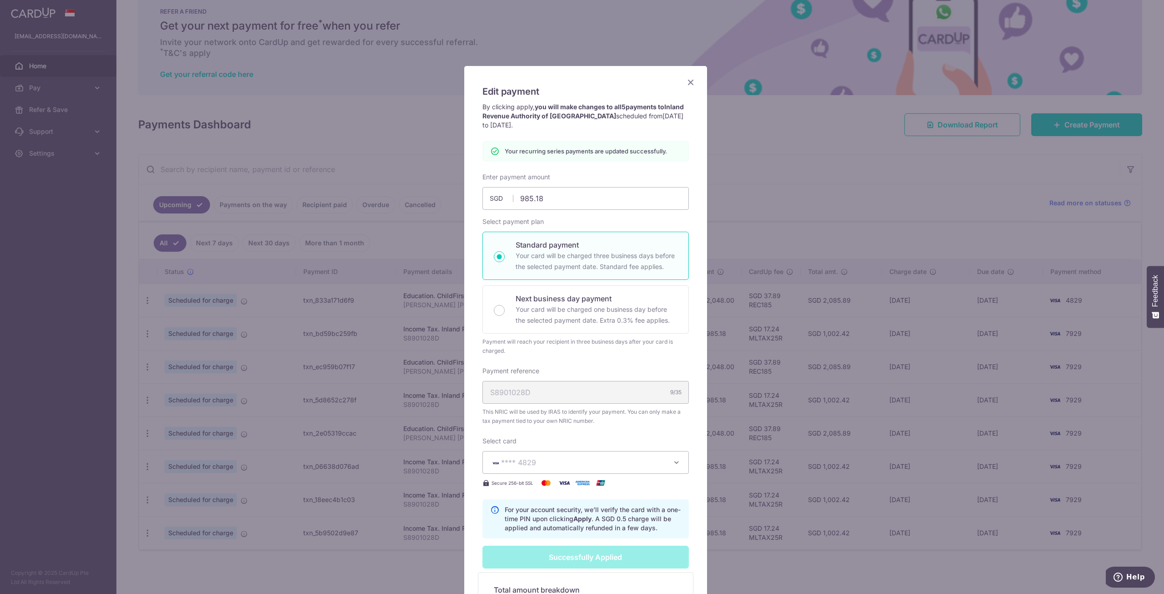
click at [686, 79] on icon "Close" at bounding box center [690, 81] width 11 height 11
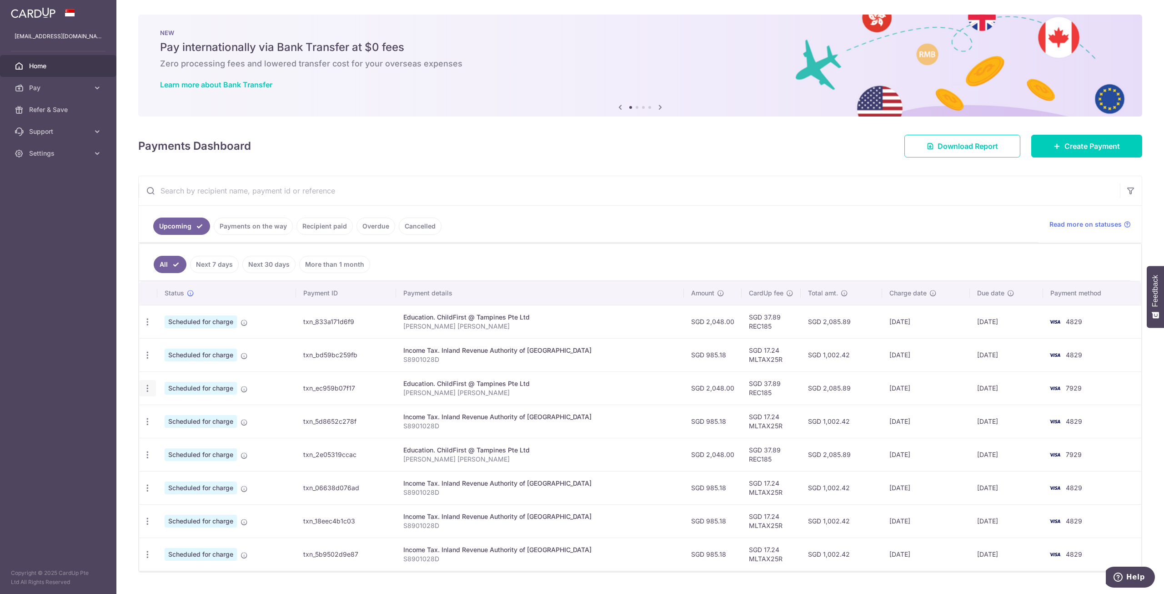
click at [143, 388] on icon "button" at bounding box center [148, 388] width 10 height 10
click at [195, 413] on span "Update payment" at bounding box center [196, 413] width 62 height 11
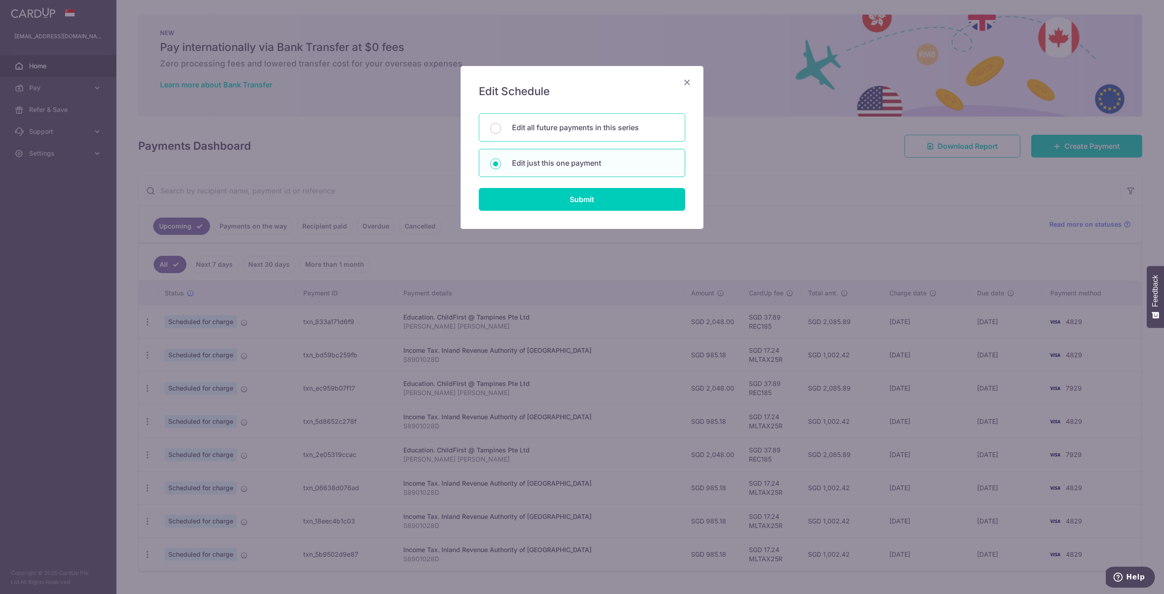
click at [522, 135] on div "Edit all future payments in this series" at bounding box center [582, 127] width 206 height 28
radio input "true"
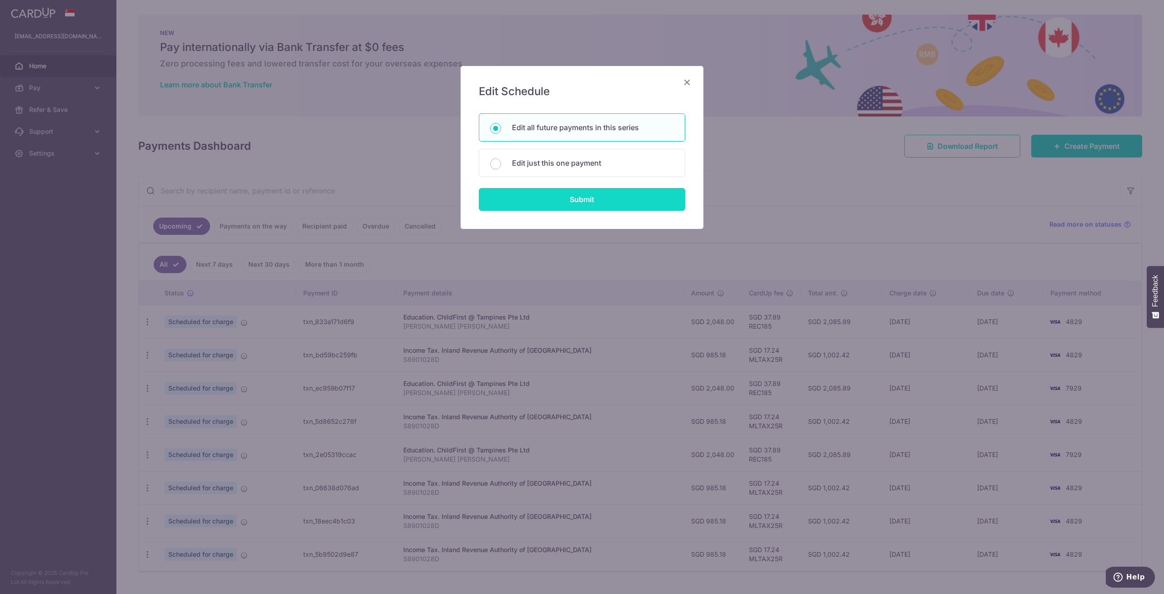
click at [586, 202] on input "Submit" at bounding box center [582, 199] width 206 height 23
radio input "true"
type input "2,048.00"
type input "[PERSON_NAME] [PERSON_NAME]"
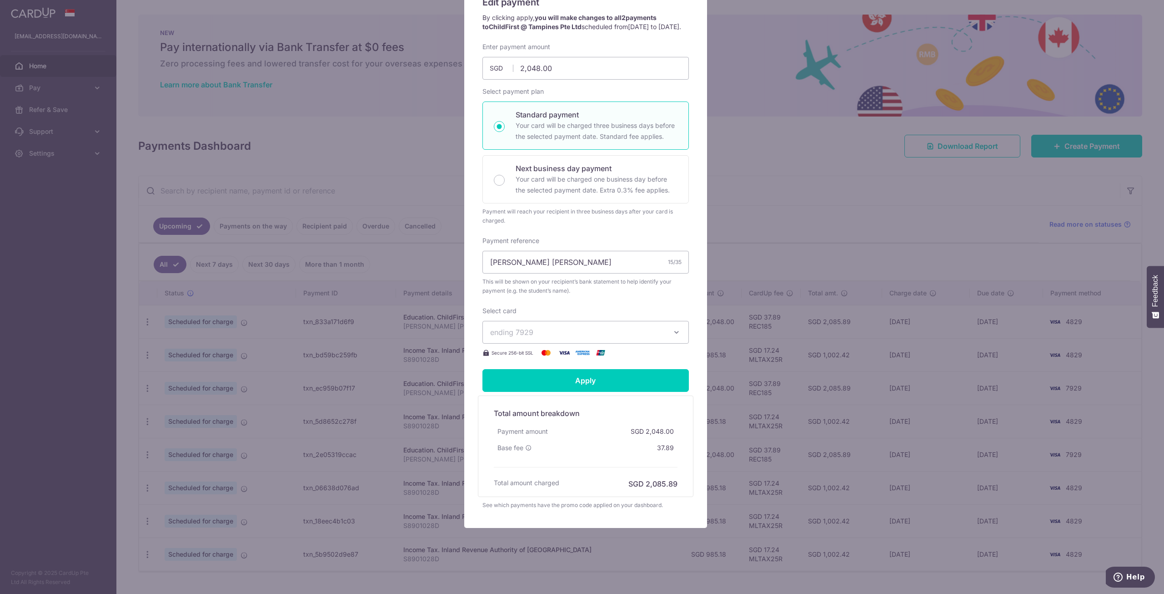
scroll to position [98, 0]
click at [588, 323] on button "ending 7929" at bounding box center [586, 332] width 206 height 23
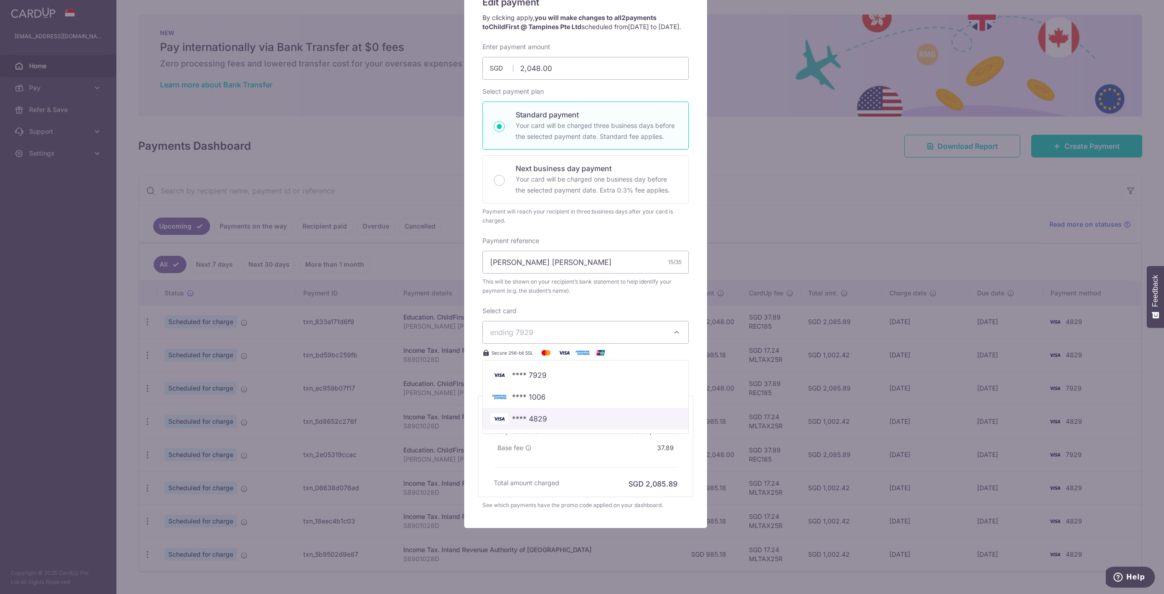
click at [535, 418] on span "**** 4829" at bounding box center [529, 418] width 35 height 11
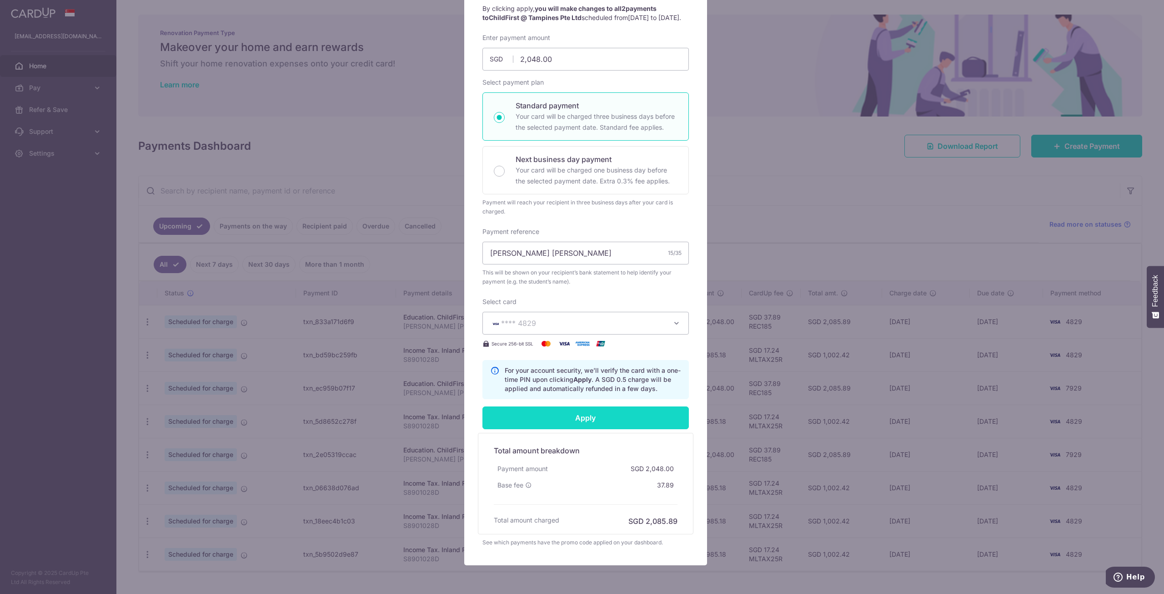
click at [590, 428] on input "Apply" at bounding box center [586, 417] width 206 height 23
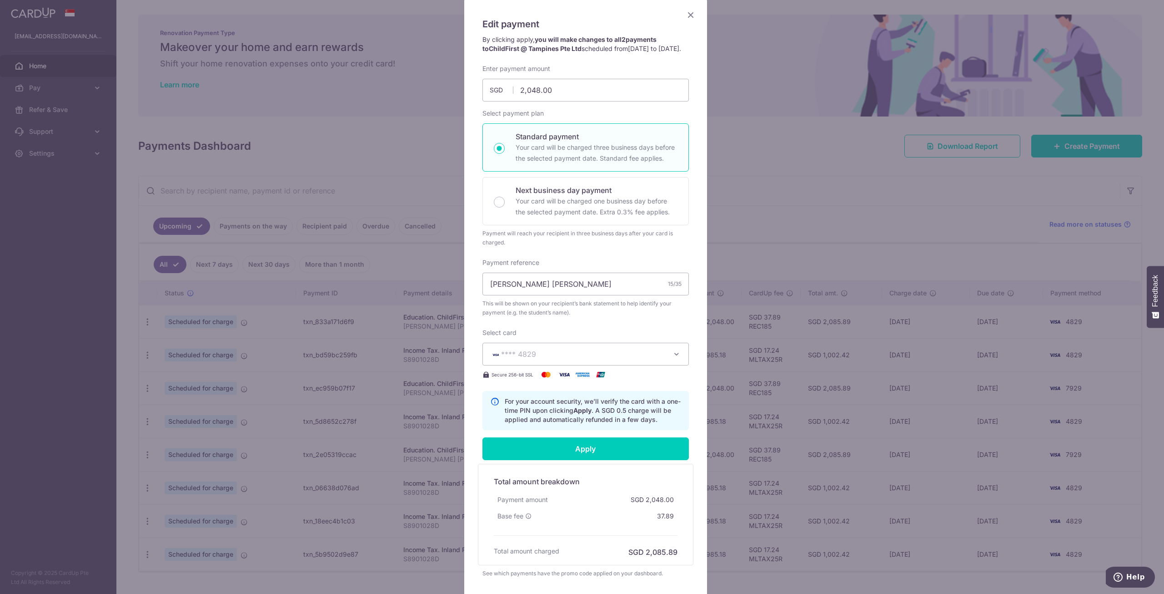
scroll to position [145, 0]
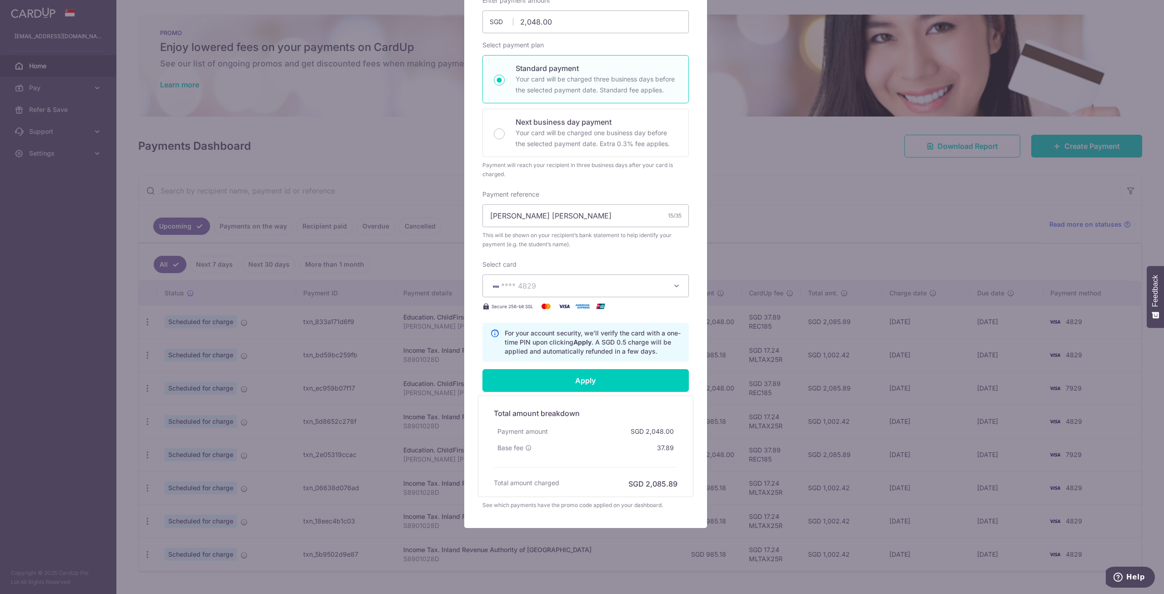
type input "Successfully Applied"
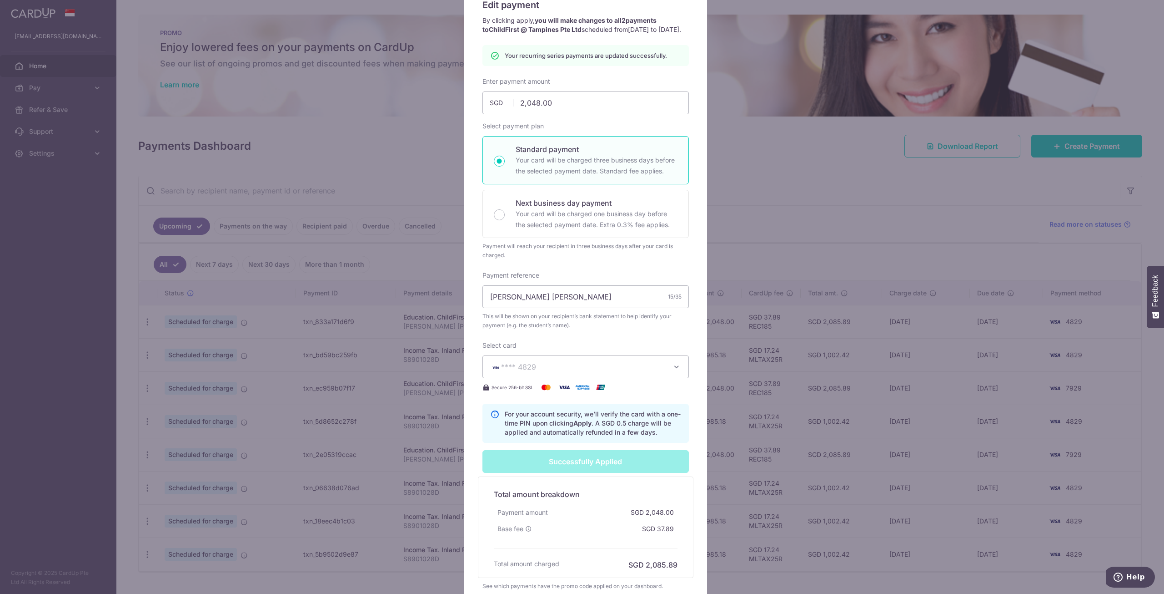
scroll to position [40, 0]
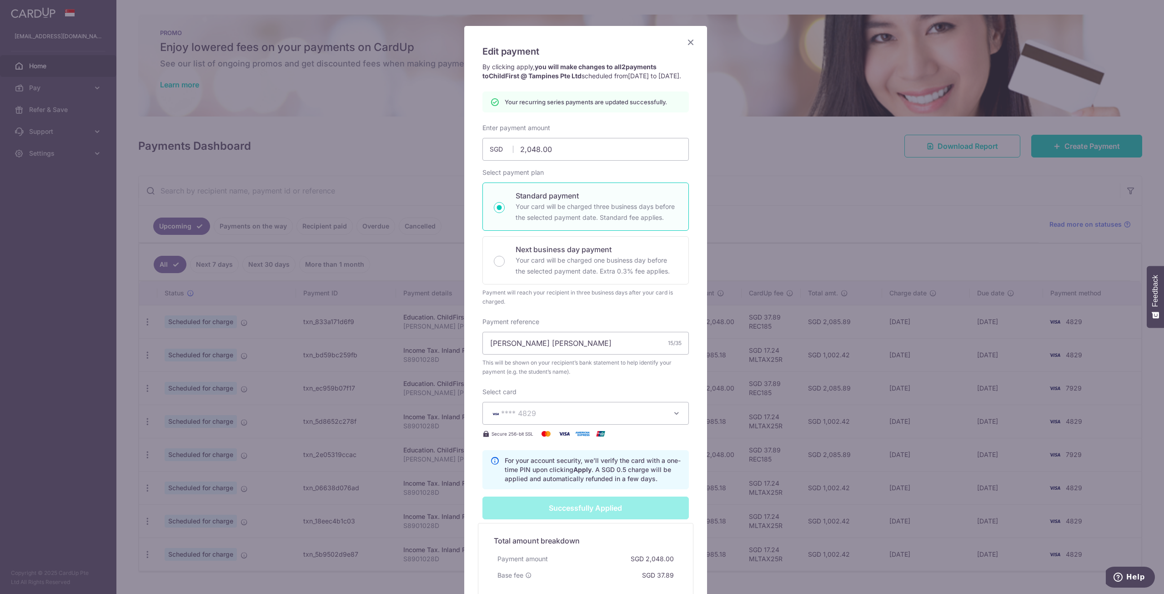
click at [687, 41] on icon "Close" at bounding box center [690, 41] width 11 height 11
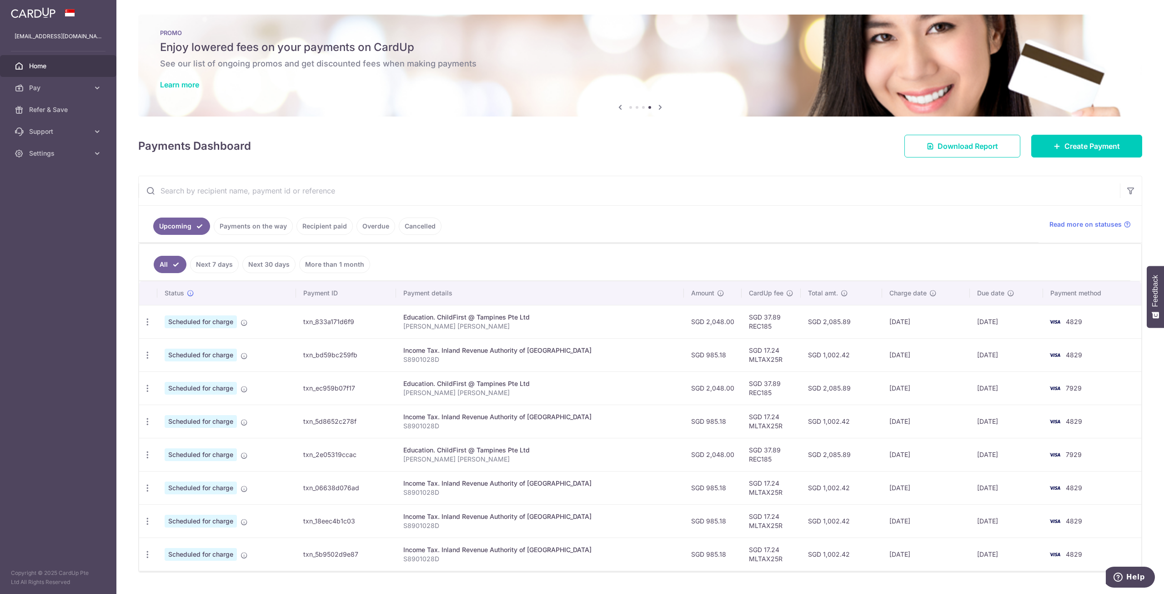
scroll to position [21, 0]
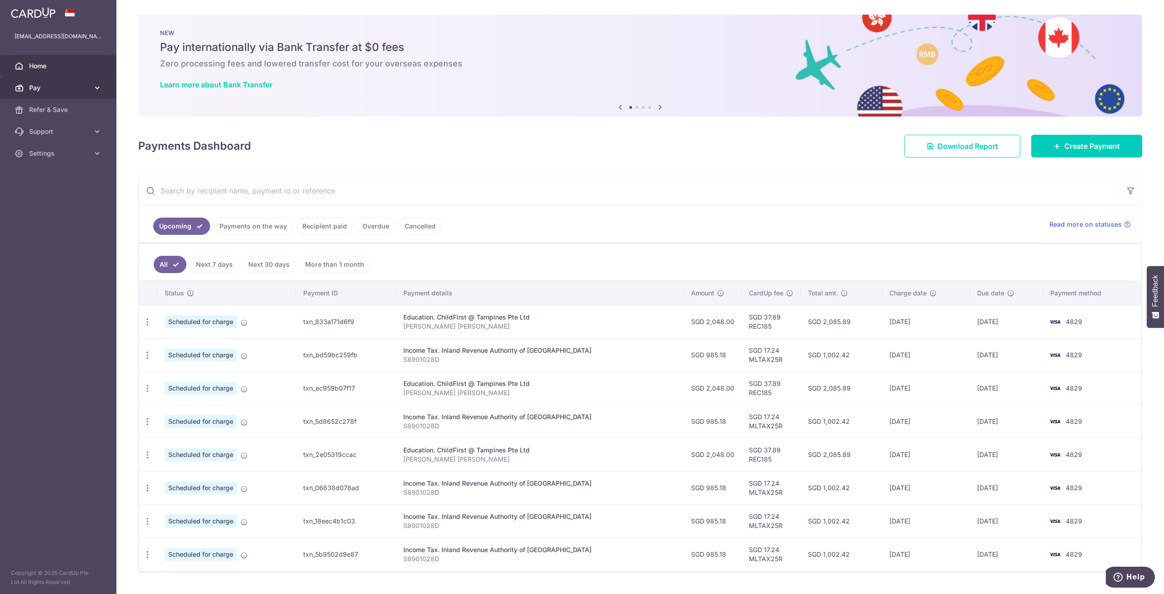
click at [71, 89] on span "Pay" at bounding box center [59, 87] width 60 height 9
click at [55, 157] on span "Cards" at bounding box center [59, 153] width 60 height 9
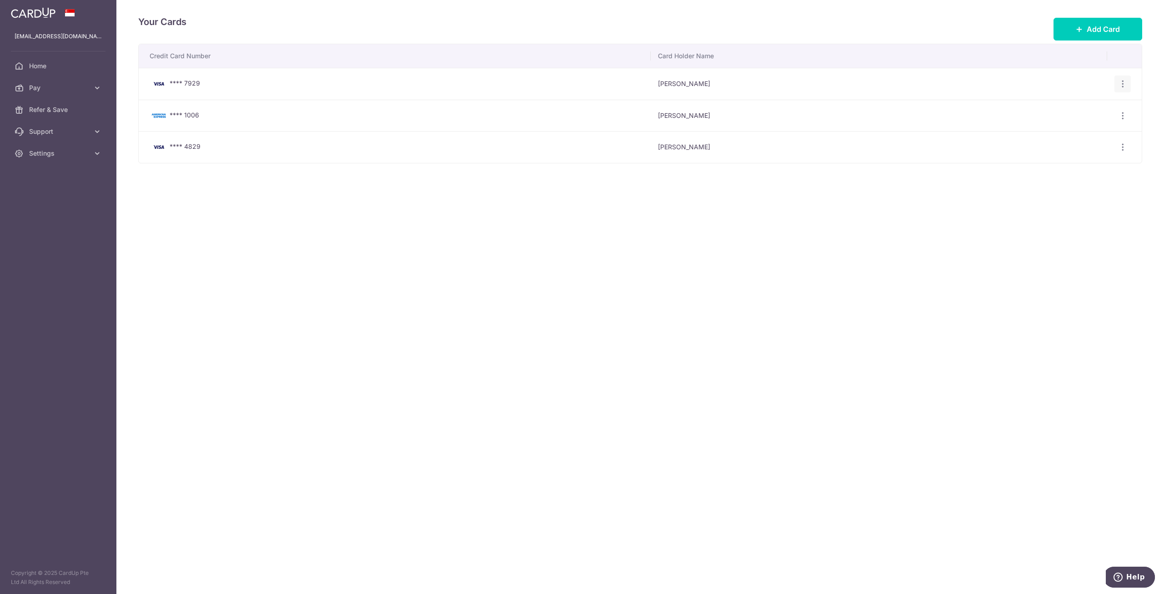
click at [1122, 81] on icon "button" at bounding box center [1123, 84] width 10 height 10
click at [1075, 134] on span "Delete" at bounding box center [1093, 131] width 62 height 11
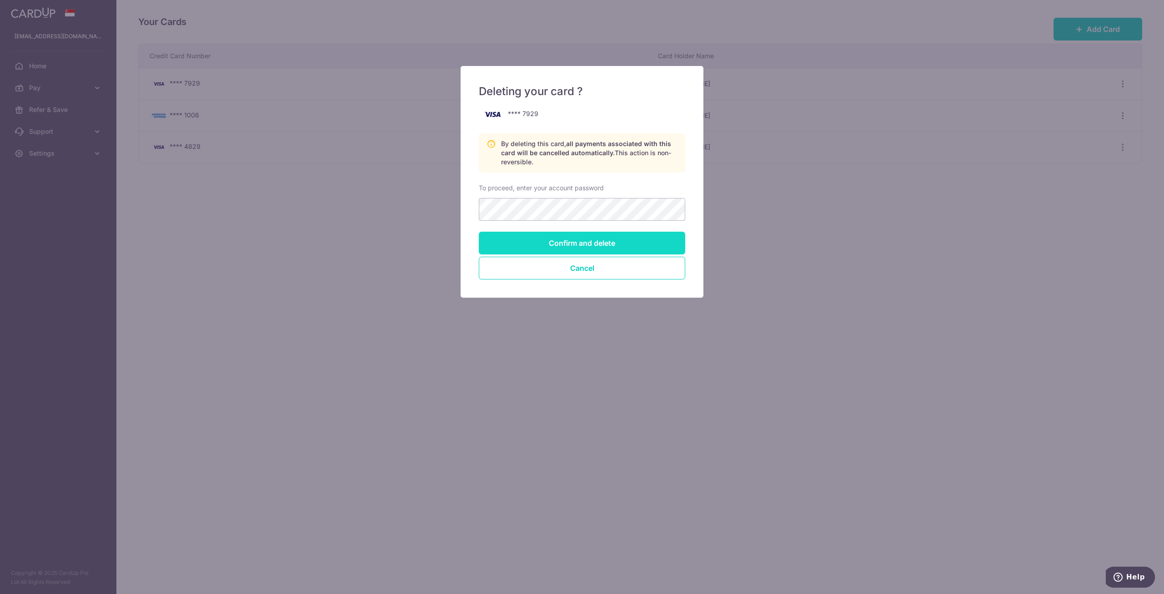
click at [588, 240] on input "Confirm and delete" at bounding box center [582, 243] width 206 height 23
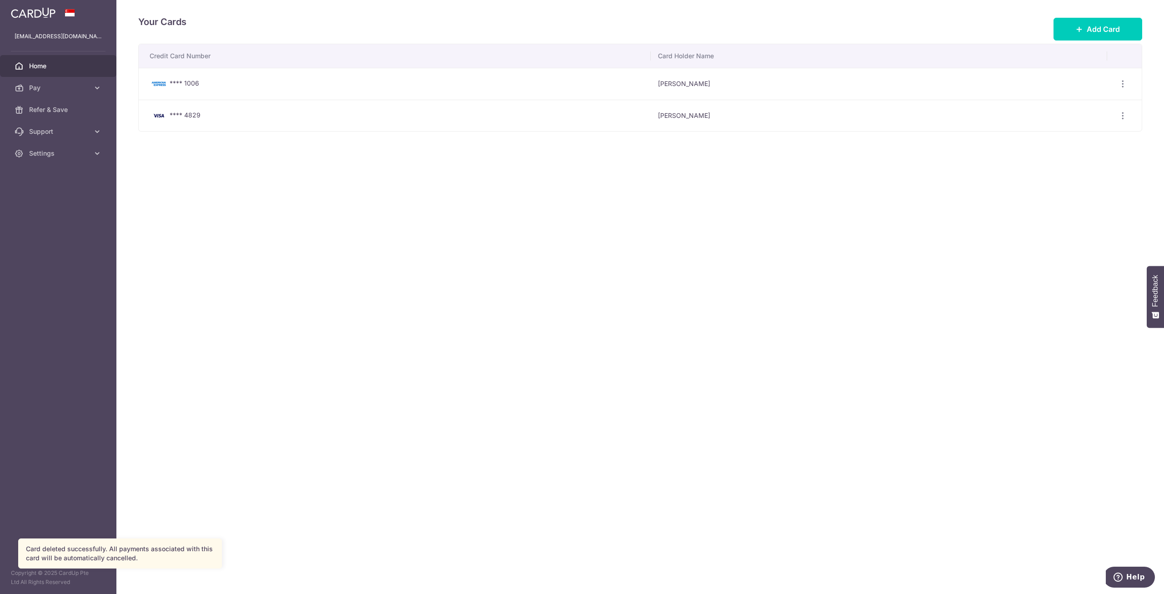
click at [43, 64] on span "Home" at bounding box center [59, 65] width 60 height 9
